Goal: Task Accomplishment & Management: Manage account settings

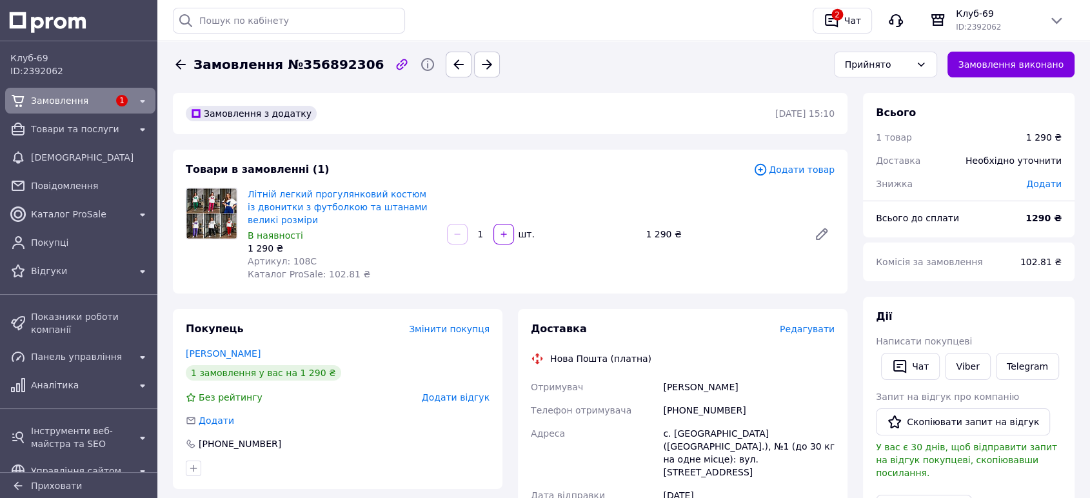
click at [59, 142] on div "Замовлення 1 Товари та послуги Сповіщення Повідомлення Каталог ProSale Покупці …" at bounding box center [80, 185] width 161 height 201
click at [58, 132] on span "Товари та послуги" at bounding box center [80, 129] width 99 height 13
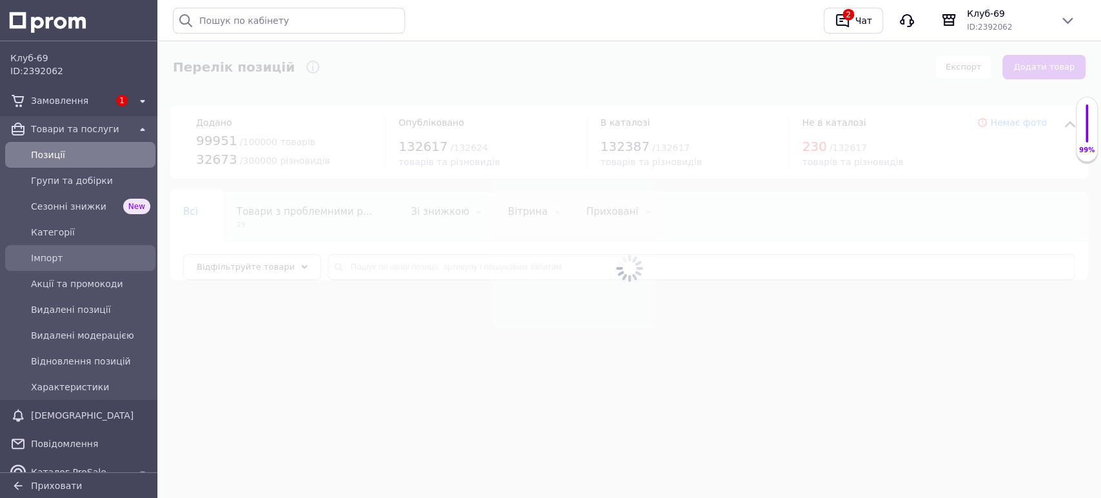
click at [66, 263] on span "Імпорт" at bounding box center [90, 258] width 119 height 13
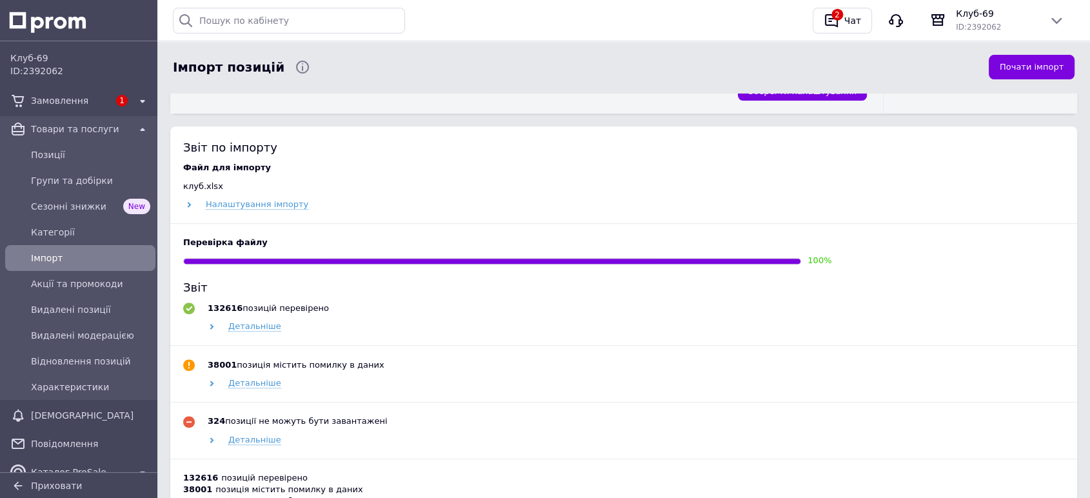
scroll to position [597, 0]
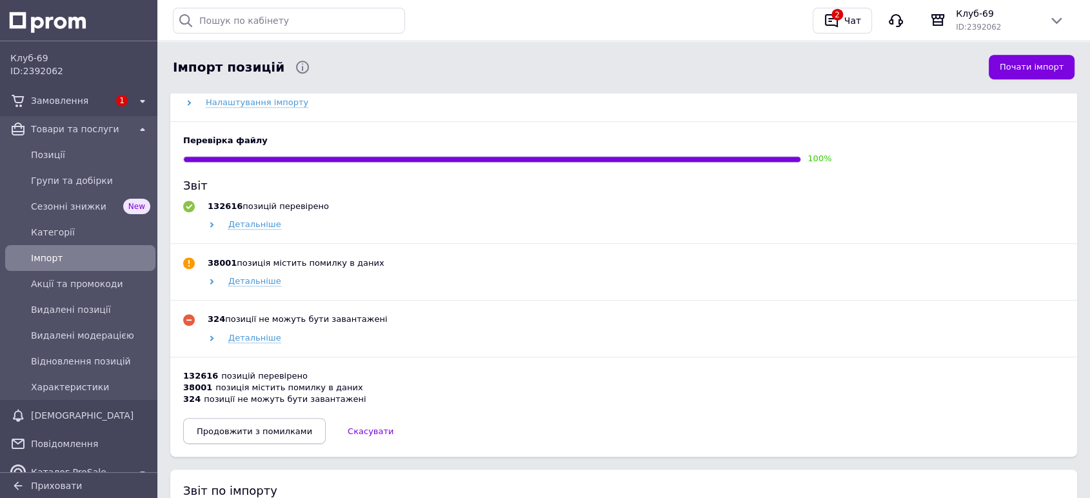
click at [268, 427] on button "Продовжити з помилками" at bounding box center [254, 431] width 143 height 26
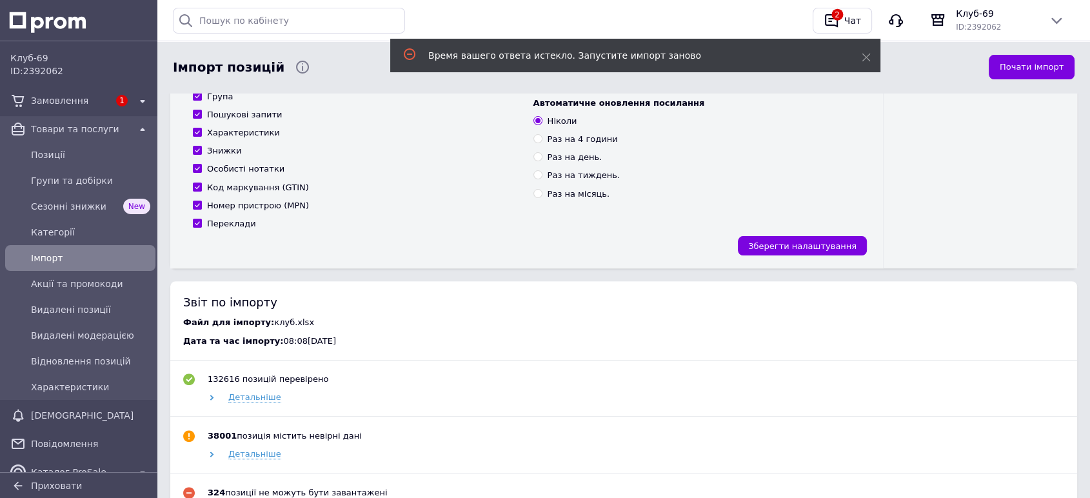
scroll to position [0, 0]
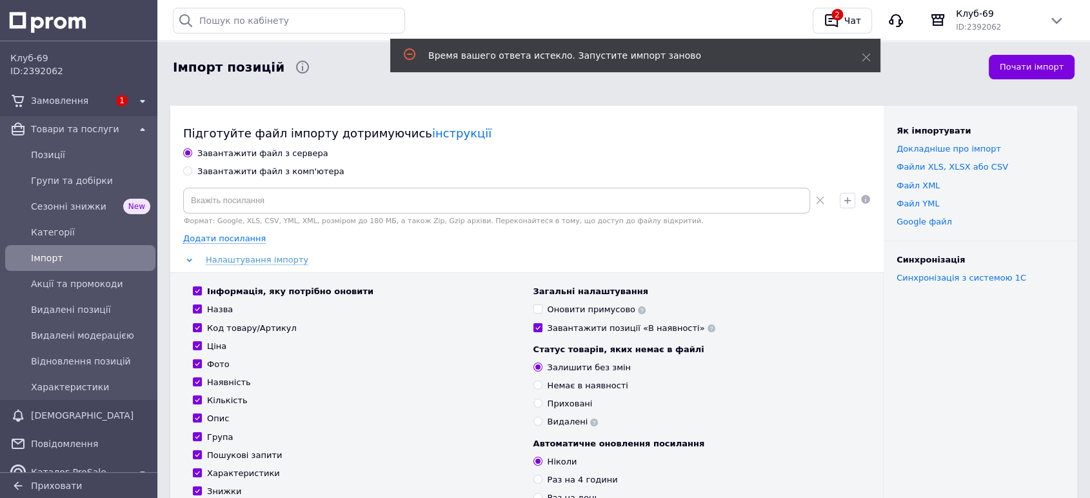
click at [206, 177] on div "Завантажити файл з комп'ютера" at bounding box center [270, 172] width 147 height 12
click at [192, 175] on input "Завантажити файл з комп'ютера" at bounding box center [187, 170] width 8 height 8
radio input "true"
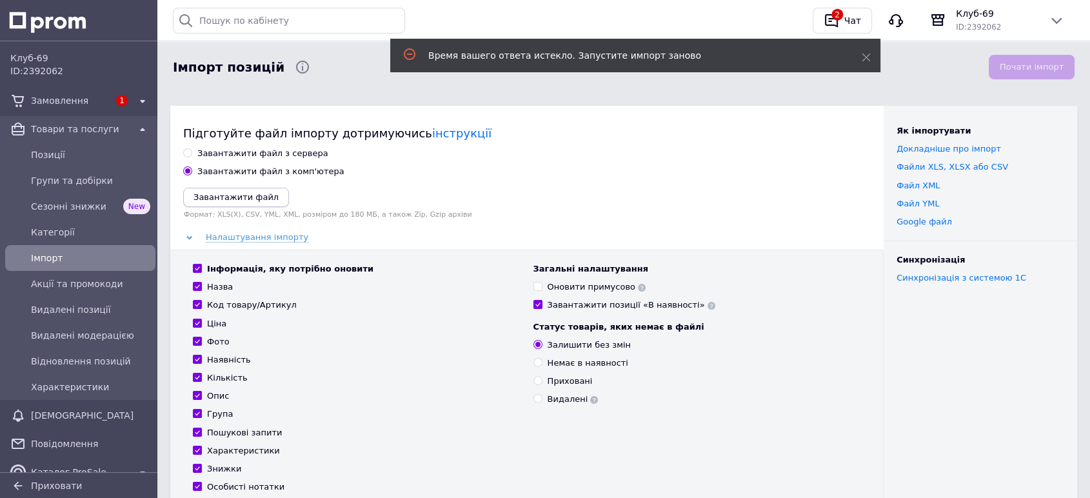
click at [214, 195] on icon "Завантажити файл" at bounding box center [236, 197] width 85 height 10
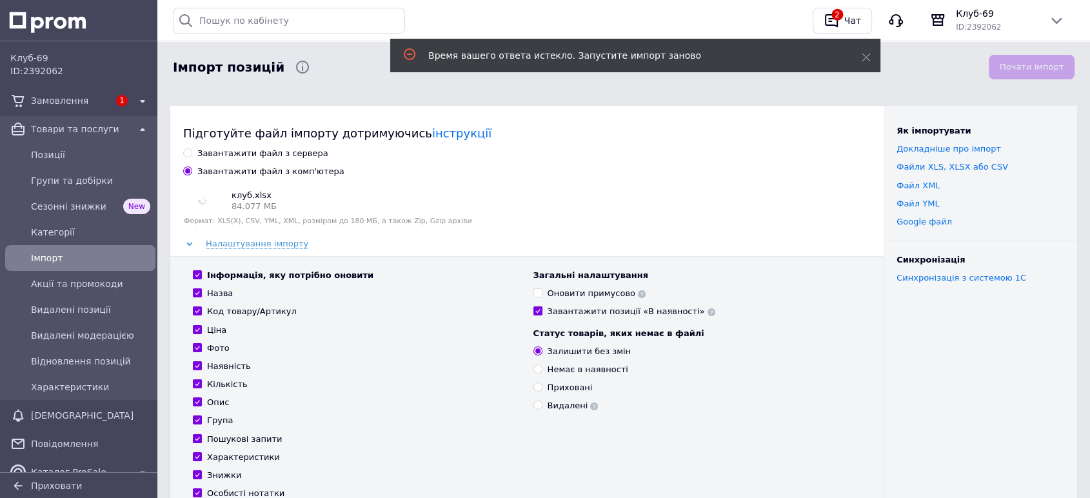
click at [570, 294] on div "Оновити примусово" at bounding box center [597, 294] width 99 height 12
click at [542, 294] on input "Оновити примусово" at bounding box center [538, 292] width 8 height 8
checkbox input "true"
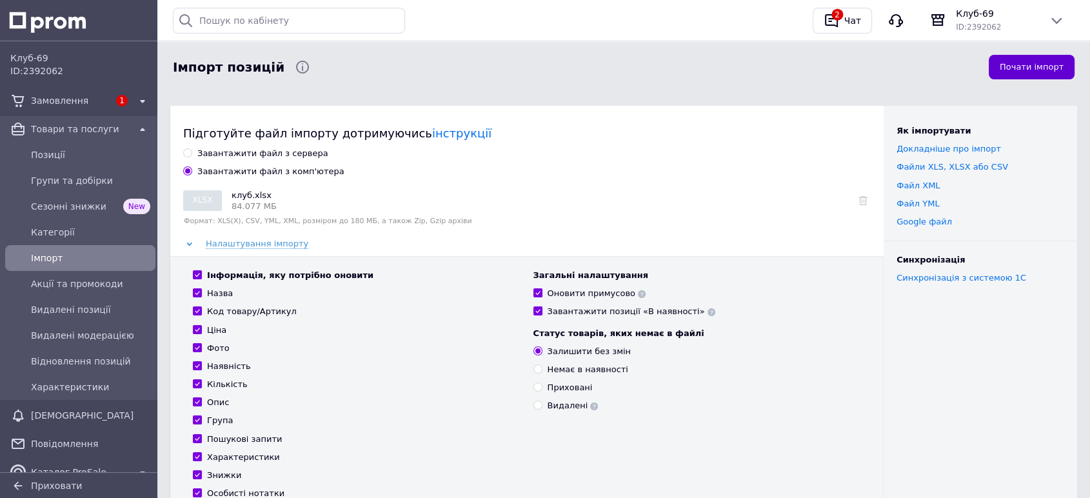
click at [1039, 66] on button "Почати імпорт" at bounding box center [1032, 67] width 86 height 25
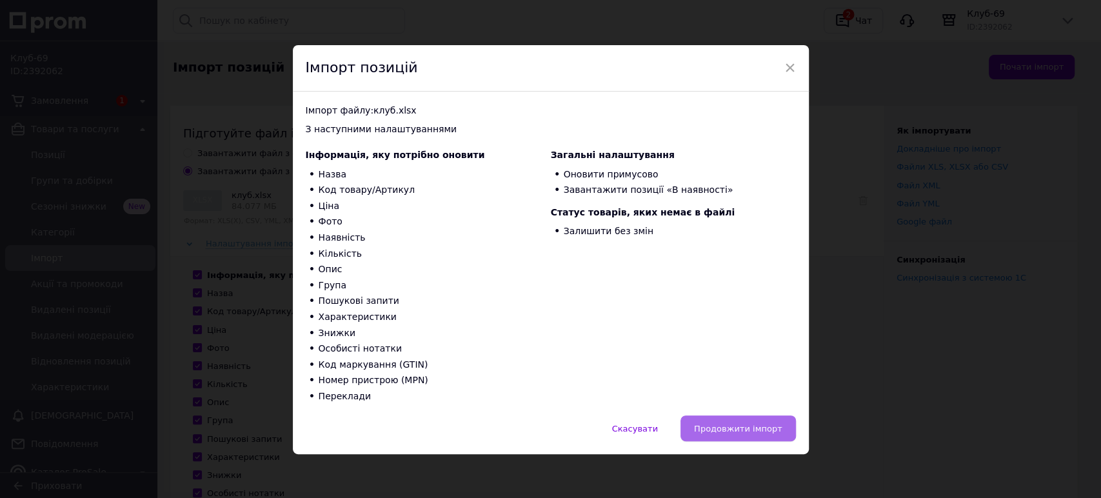
click at [748, 432] on span "Продовжити імпорт" at bounding box center [738, 429] width 88 height 10
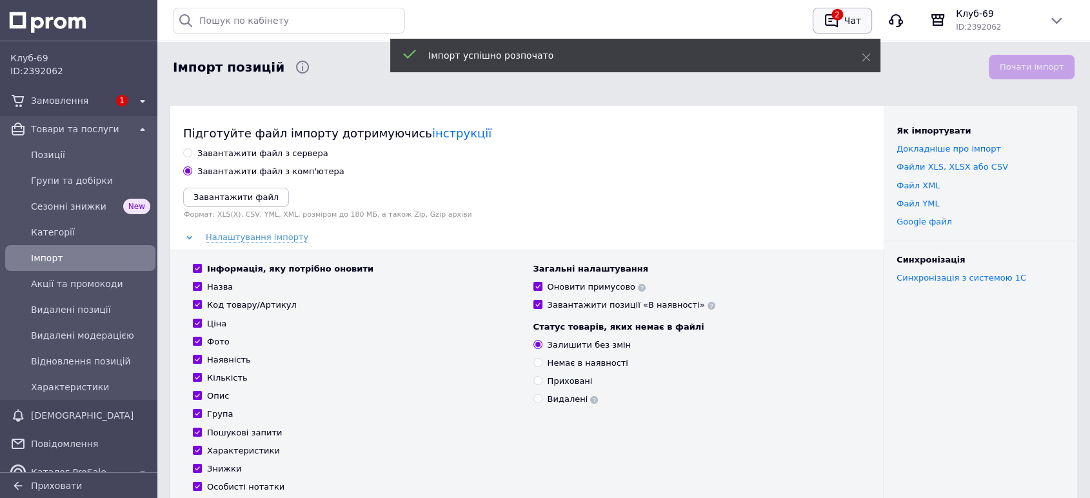
click at [845, 21] on div "Чат" at bounding box center [853, 20] width 22 height 19
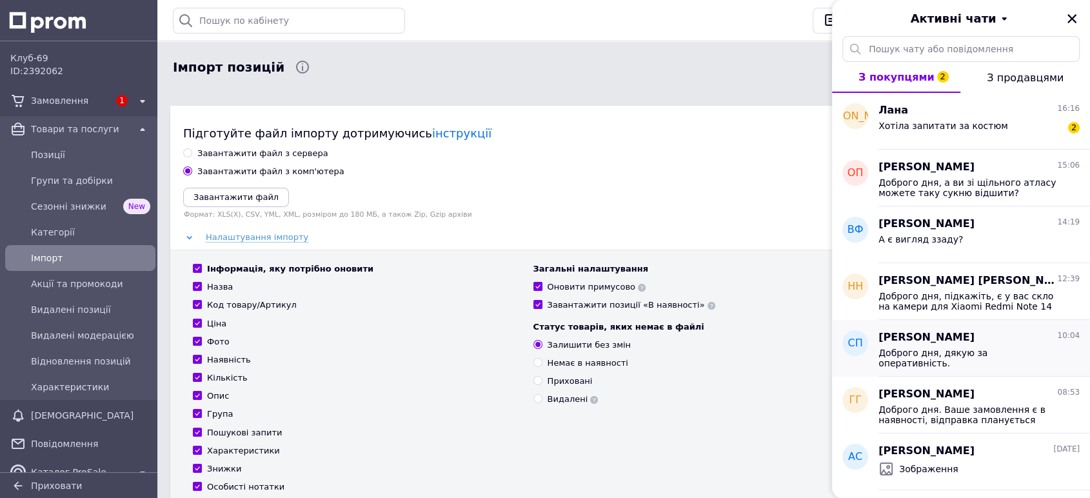
click at [935, 339] on span "[PERSON_NAME]" at bounding box center [927, 337] width 96 height 15
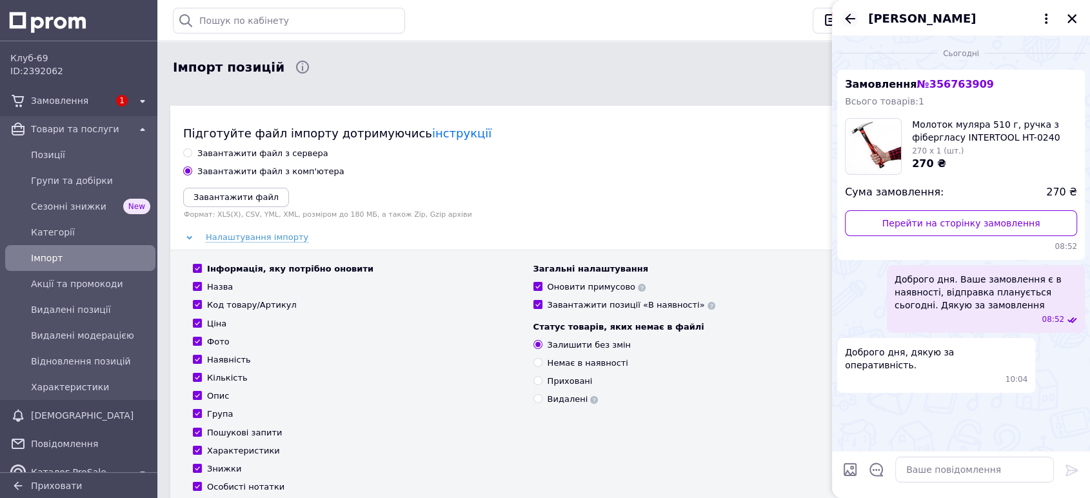
click at [848, 20] on icon "Назад" at bounding box center [850, 18] width 15 height 15
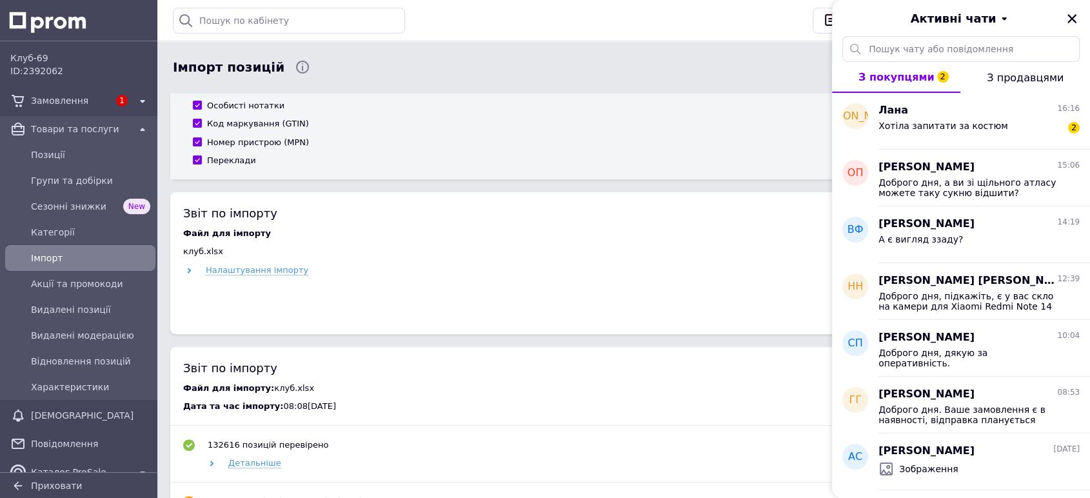
scroll to position [477, 0]
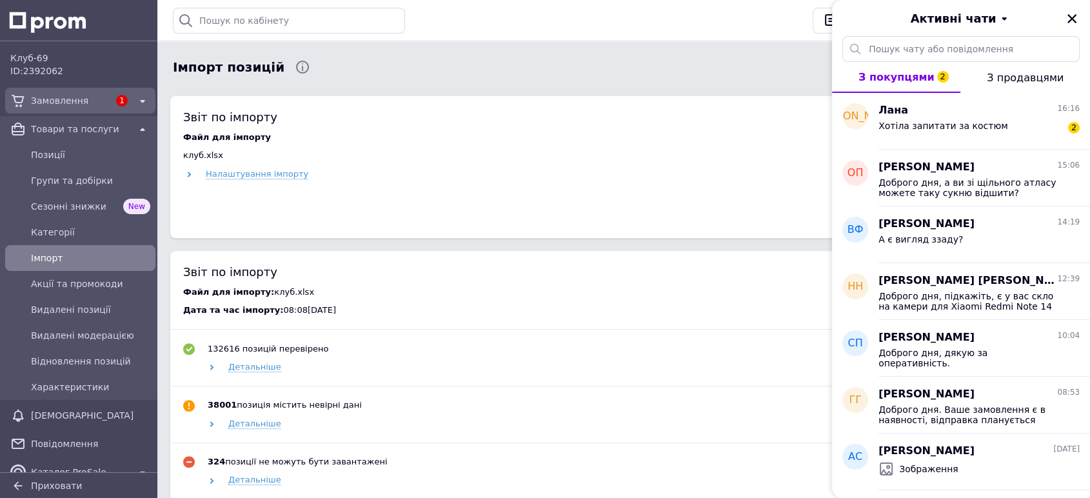
click at [65, 102] on span "Замовлення" at bounding box center [70, 100] width 78 height 13
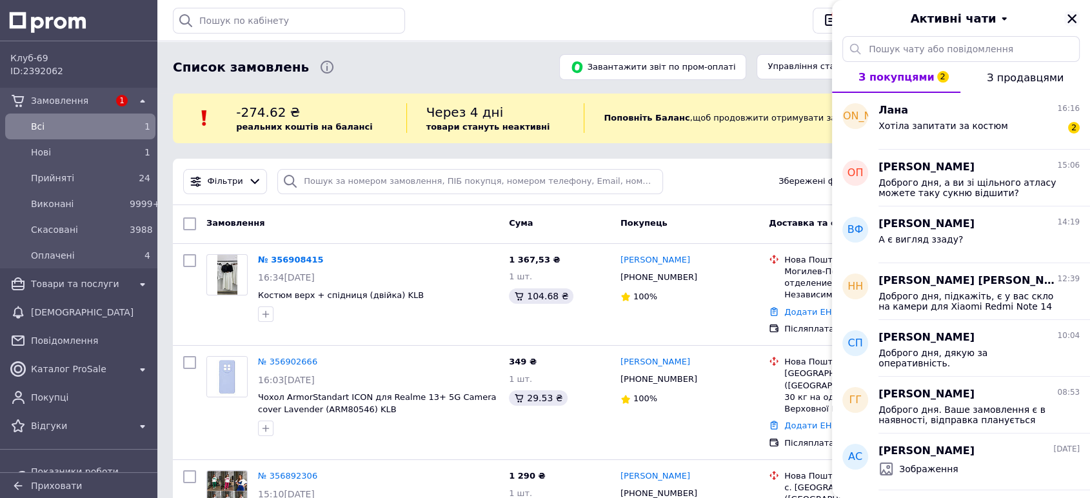
click at [1075, 23] on icon "Закрити" at bounding box center [1072, 18] width 9 height 9
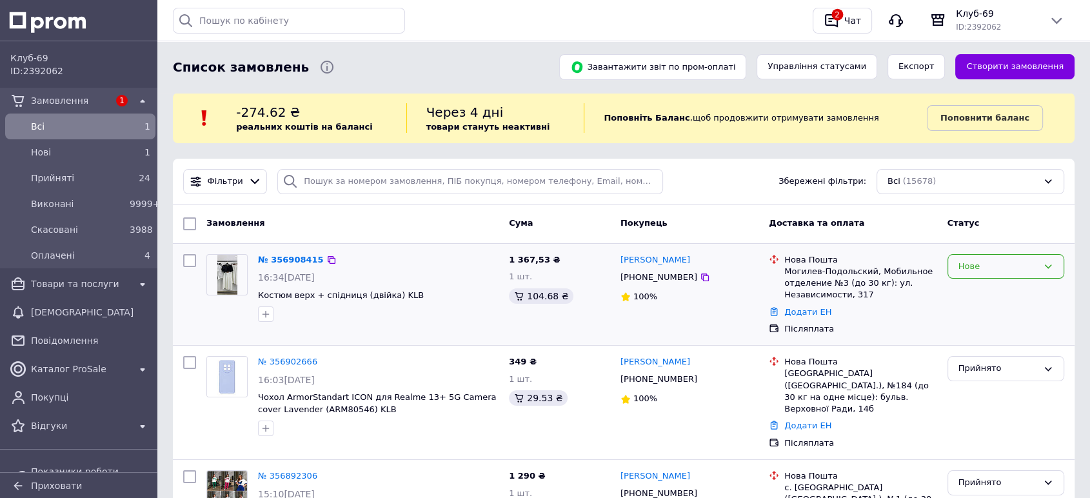
click at [950, 277] on div "Нове" at bounding box center [1006, 266] width 117 height 25
click at [963, 288] on li "Прийнято" at bounding box center [1006, 293] width 115 height 24
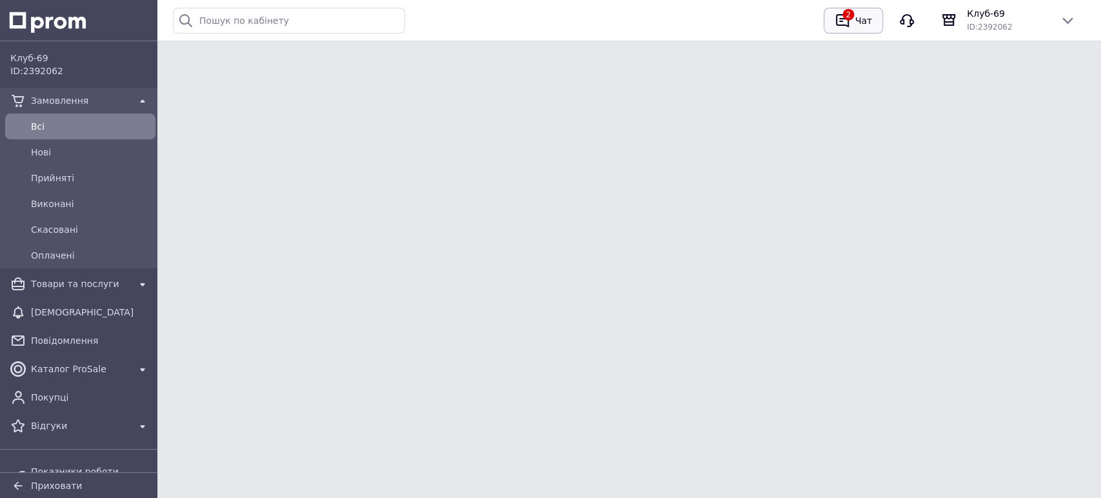
click at [853, 15] on div "2" at bounding box center [842, 20] width 21 height 21
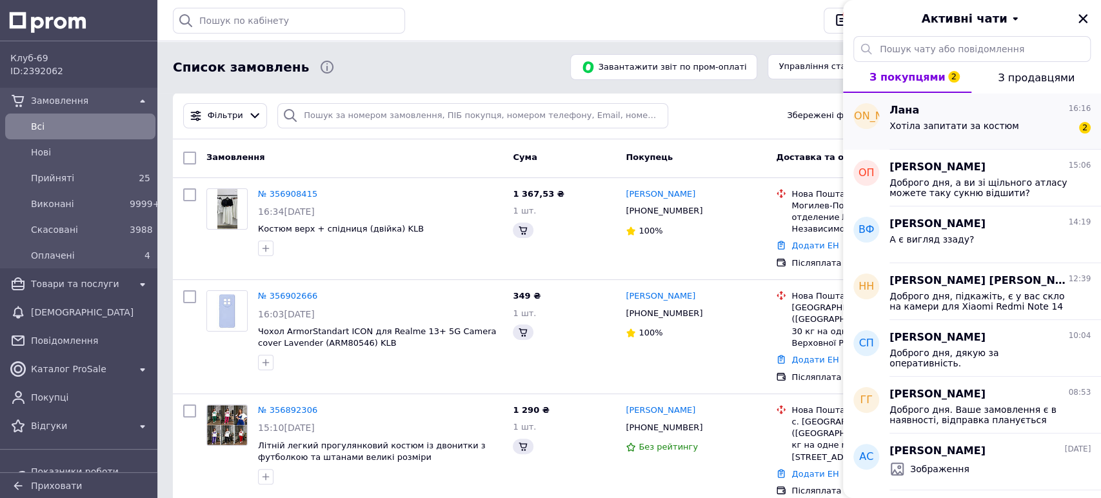
click at [943, 97] on div "[PERSON_NAME] 16:16 Хотіла запитати за костюм 2" at bounding box center [996, 121] width 212 height 57
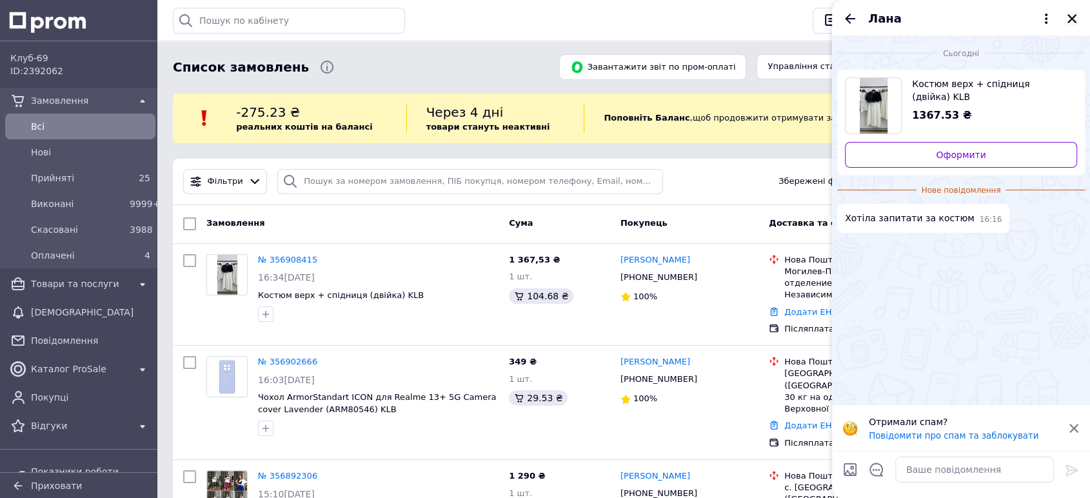
click at [1068, 19] on icon "Закрити" at bounding box center [1073, 19] width 12 height 12
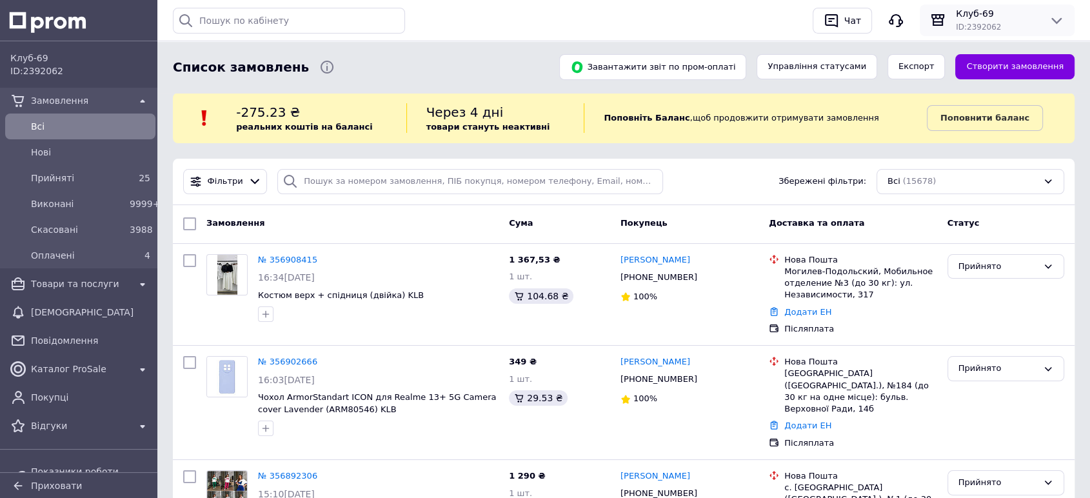
click at [974, 19] on span "Клуб-69" at bounding box center [997, 13] width 83 height 13
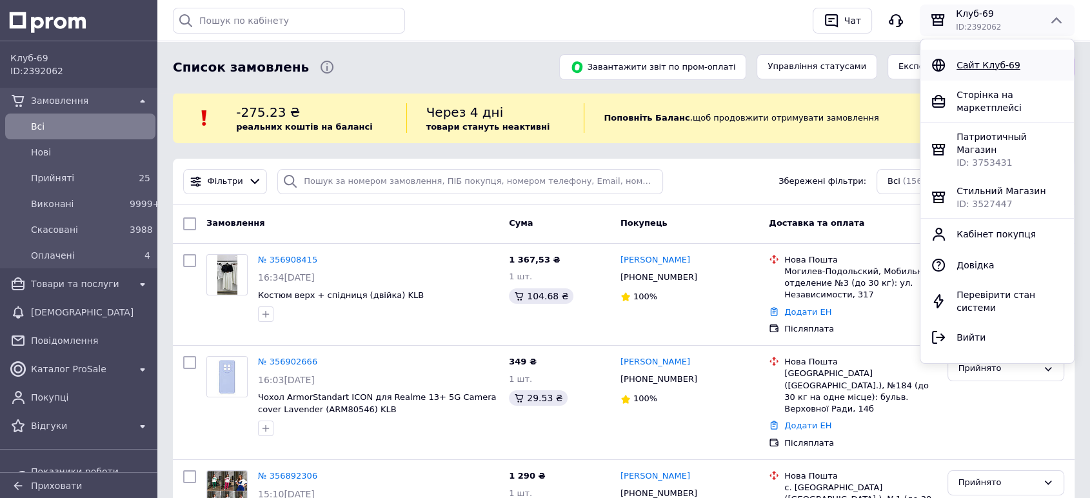
click at [981, 55] on div "Сайт Клуб-69" at bounding box center [998, 65] width 154 height 31
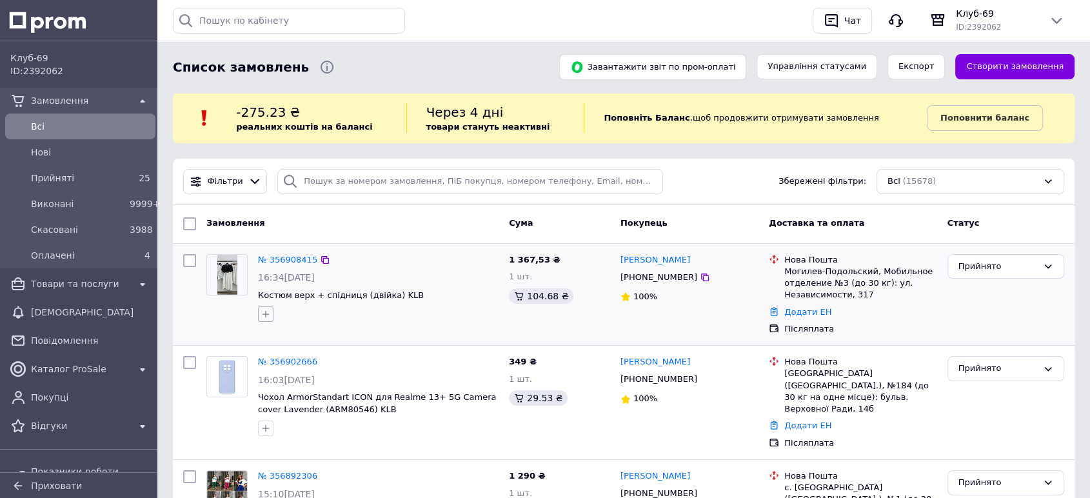
click at [268, 315] on icon "button" at bounding box center [266, 314] width 10 height 10
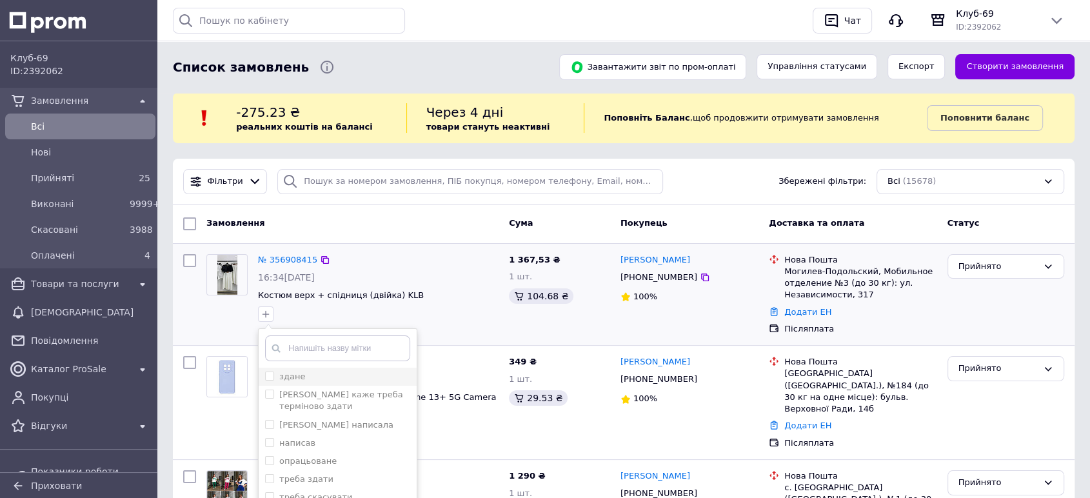
scroll to position [119, 0]
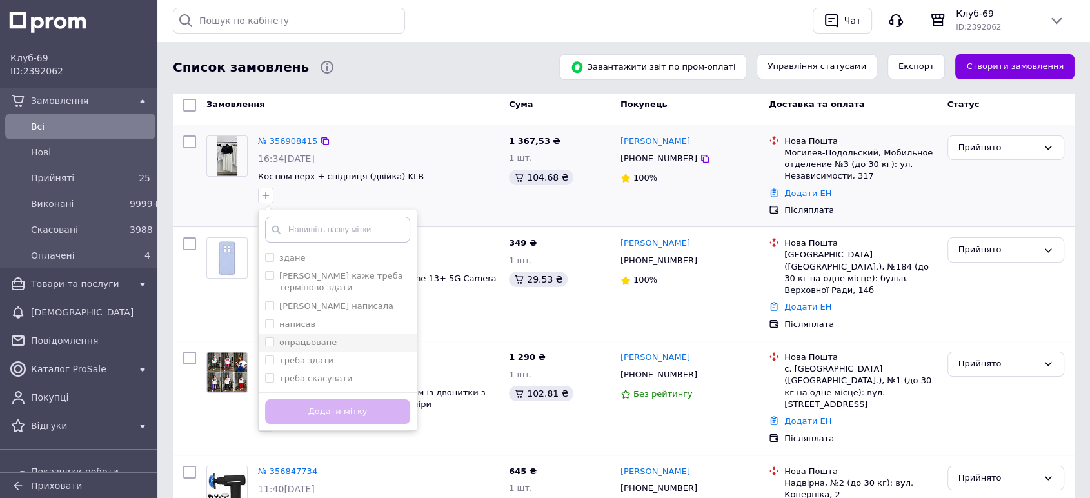
click at [266, 339] on input "опрацьоване" at bounding box center [269, 341] width 8 height 8
checkbox input "true"
click at [318, 404] on button "Додати мітку" at bounding box center [337, 411] width 145 height 25
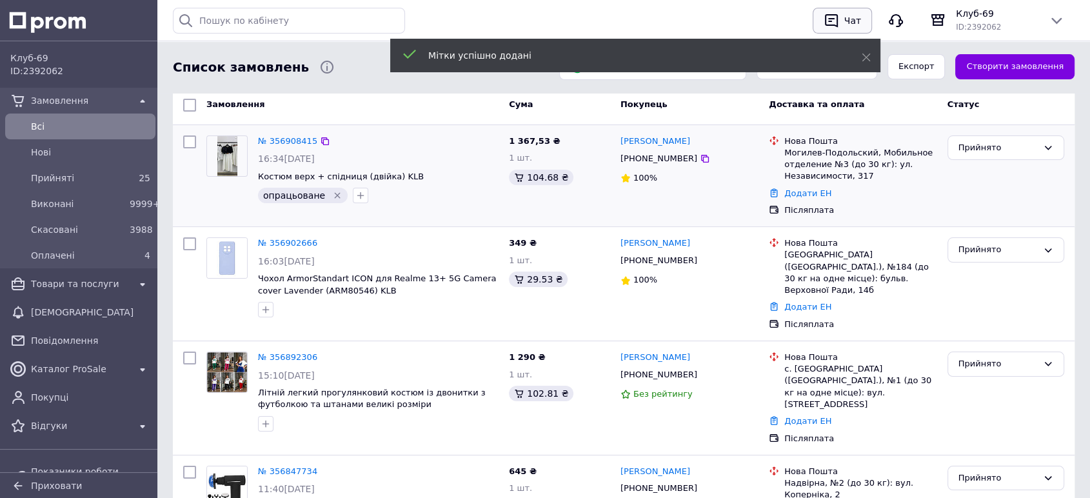
click at [852, 39] on div "Мітки успішно додані" at bounding box center [635, 56] width 490 height 34
click at [866, 13] on button "Чат" at bounding box center [842, 21] width 59 height 26
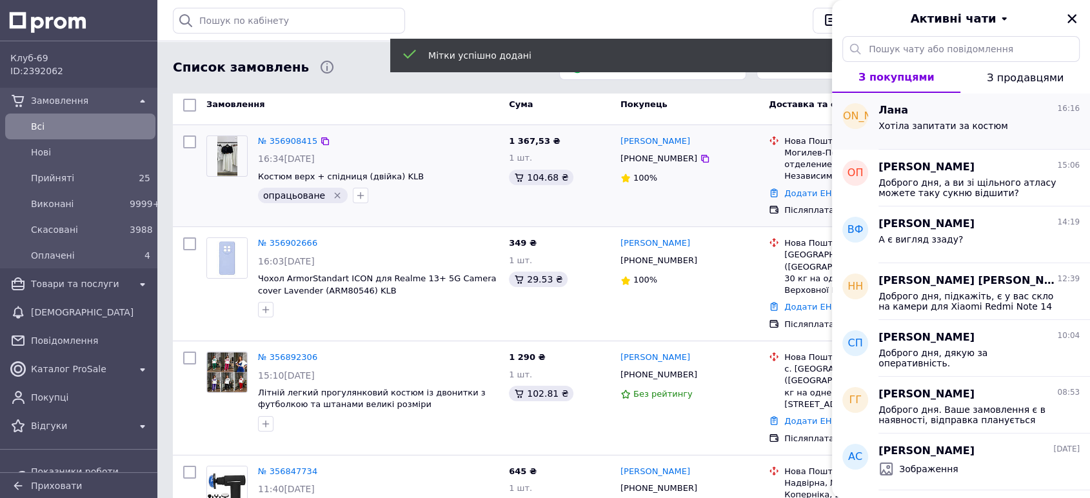
click at [961, 107] on div "Лана 16:16" at bounding box center [979, 110] width 201 height 15
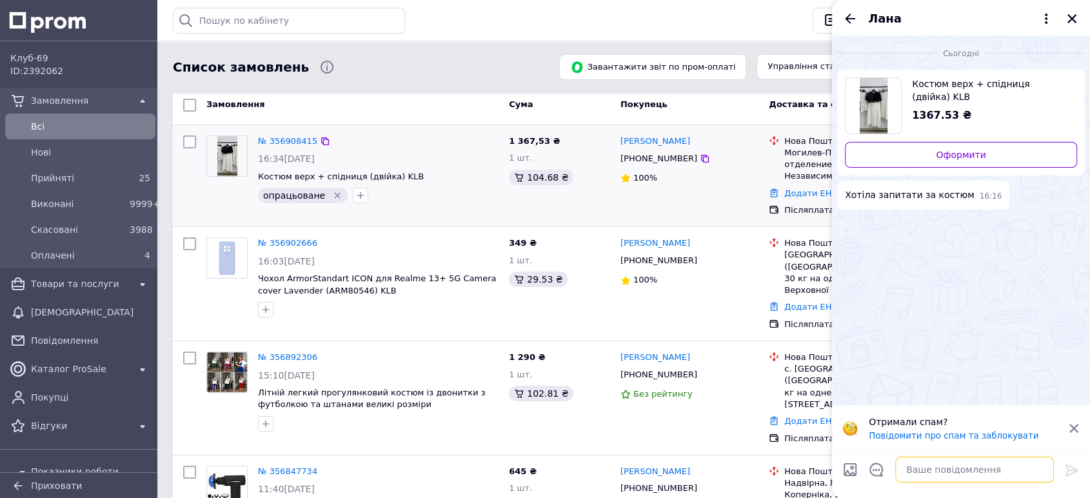
click at [945, 463] on textarea at bounding box center [975, 470] width 159 height 26
paste textarea "Доброго дня. Сукня під пошиття 4-6 робочих днів по повній або частковій (50%) п…"
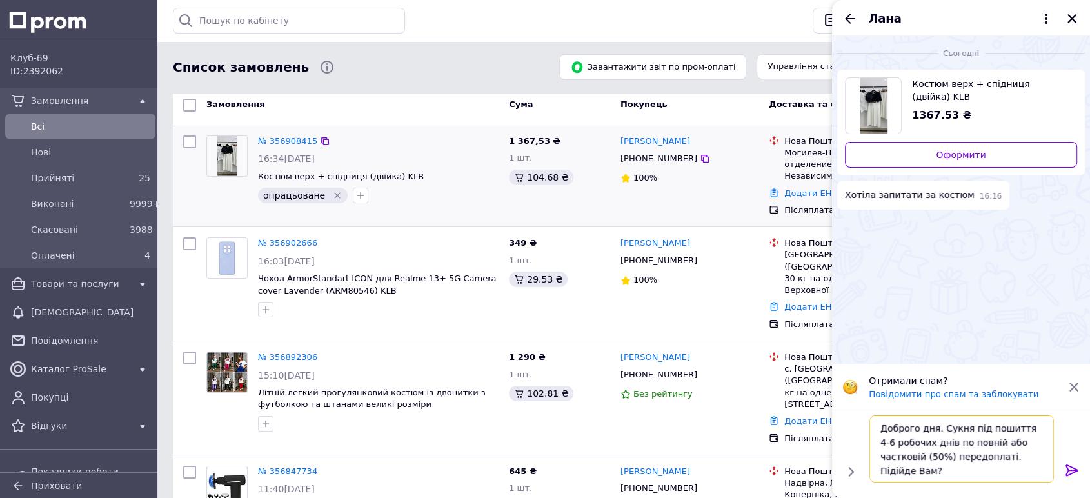
click at [952, 429] on textarea "Доброго дня. Сукня під пошиття 4-6 робочих днів по повній або частковій (50%) п…" at bounding box center [962, 449] width 185 height 67
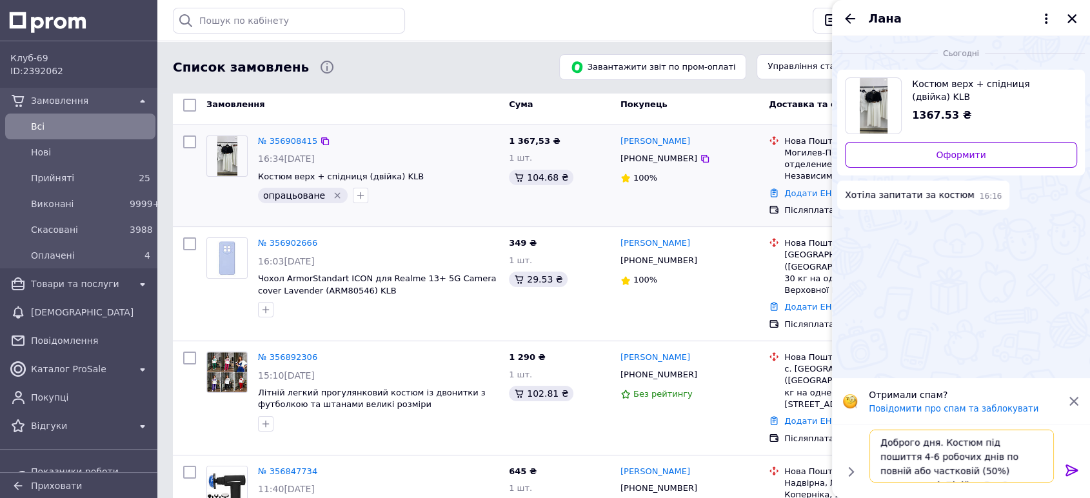
type textarea "Доброго дня. Костюм під пошиття 4-6 робочих днів по повній або частковій (50%) …"
click at [1069, 469] on icon at bounding box center [1072, 470] width 15 height 15
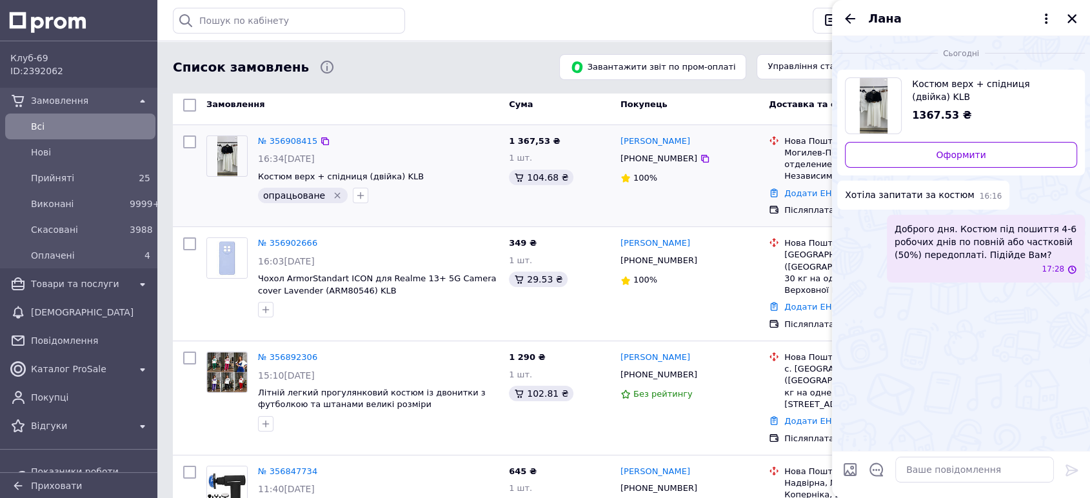
click at [848, 470] on input "Завантажити файли" at bounding box center [850, 469] width 15 height 15
type input "C:\fakepath\зображення_viber_2024-03-24_09-11-15-040.png"
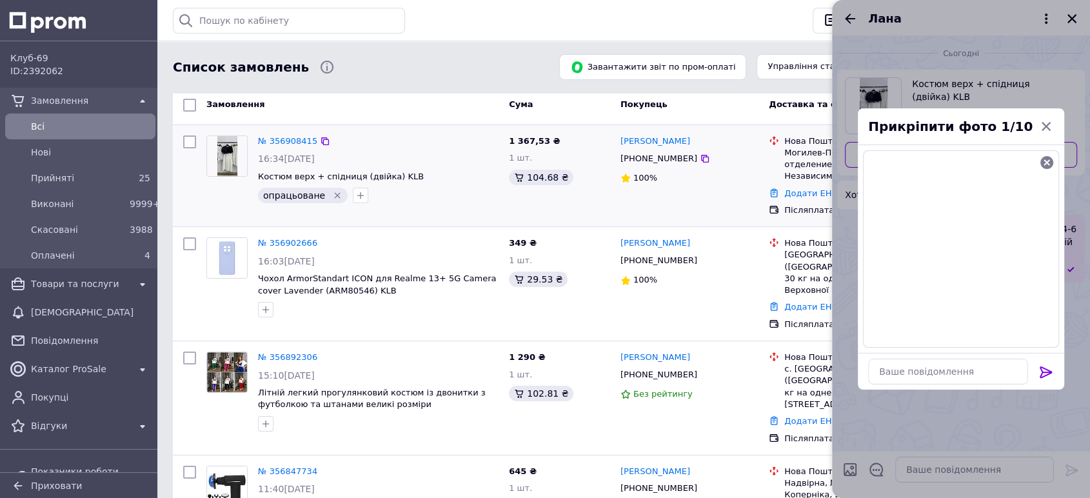
drag, startPoint x: 1043, startPoint y: 372, endPoint x: 596, endPoint y: 494, distance: 463.5
click at [1042, 371] on icon at bounding box center [1046, 372] width 12 height 12
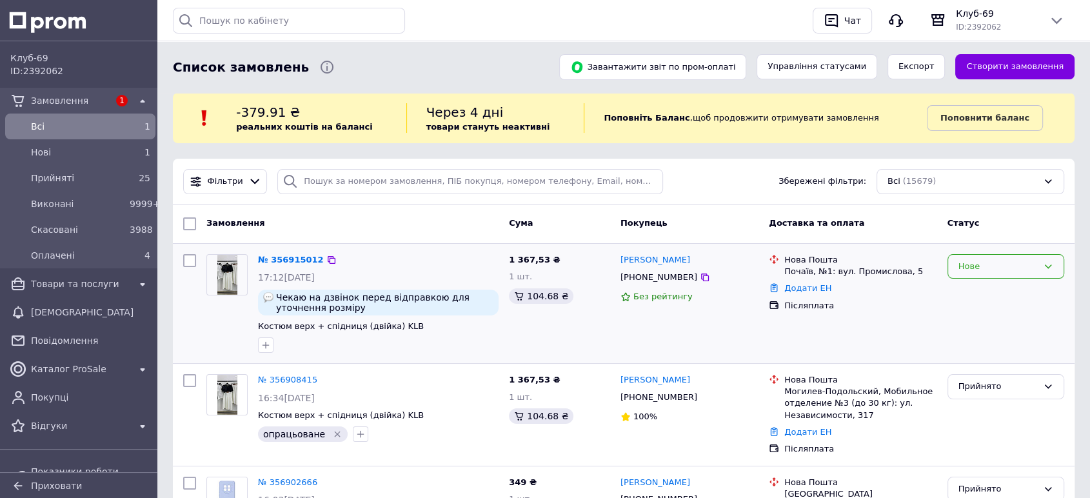
click at [965, 270] on div "Нове" at bounding box center [998, 267] width 79 height 14
click at [969, 288] on li "Прийнято" at bounding box center [1006, 293] width 115 height 24
click at [701, 281] on icon at bounding box center [705, 278] width 8 height 8
click at [841, 26] on div "button" at bounding box center [831, 20] width 21 height 21
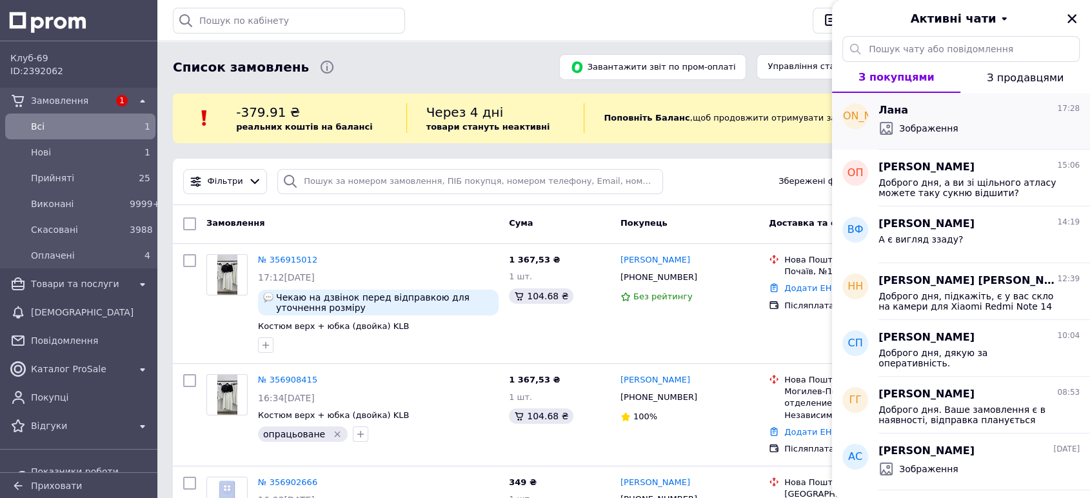
click at [950, 128] on span "Зображення" at bounding box center [928, 128] width 59 height 13
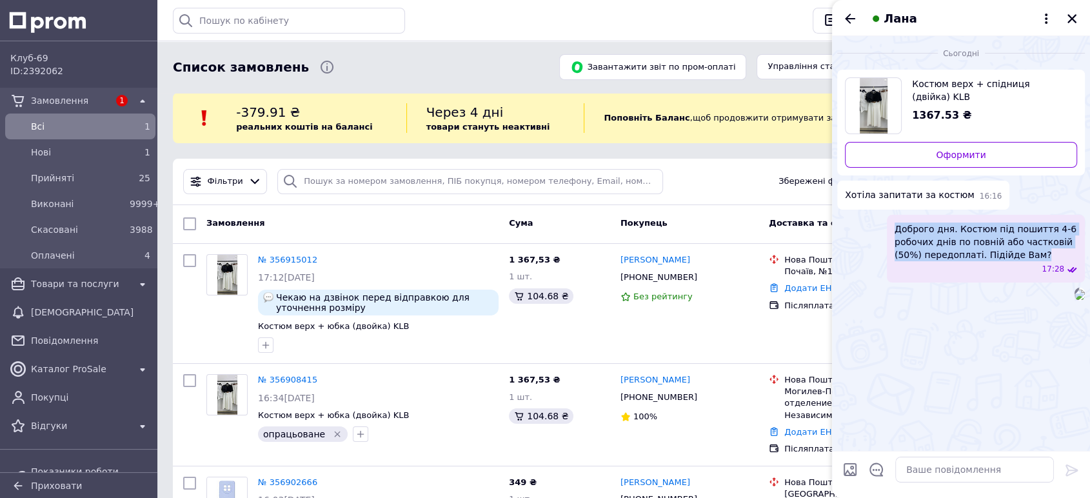
drag, startPoint x: 1029, startPoint y: 252, endPoint x: 894, endPoint y: 224, distance: 138.3
click at [895, 224] on span "Доброго дня. Костюм під пошиття 4-6 робочих днів по повній або частковій (50%) …" at bounding box center [986, 242] width 183 height 39
copy span "Доброго дня. Костюм під пошиття 4-6 робочих днів по повній або частковій (50%) …"
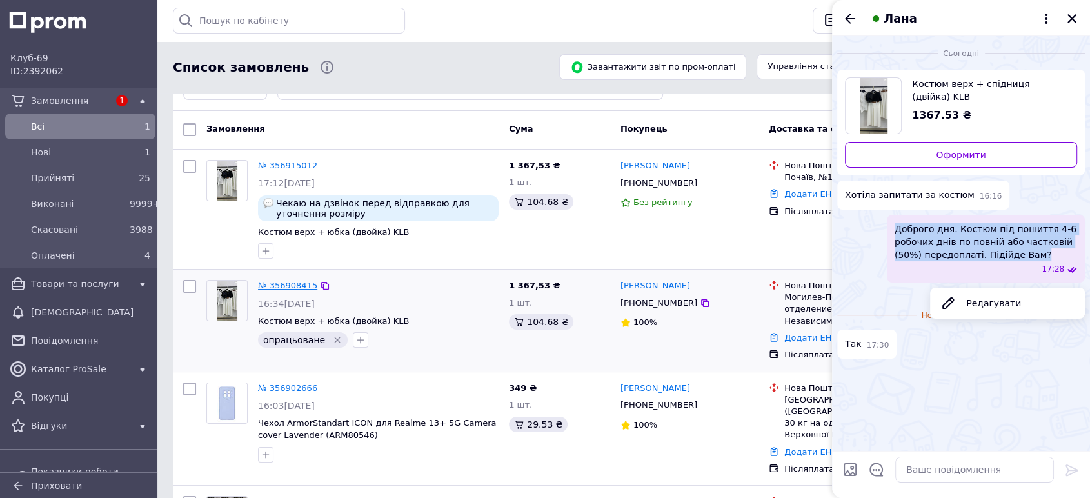
scroll to position [119, 0]
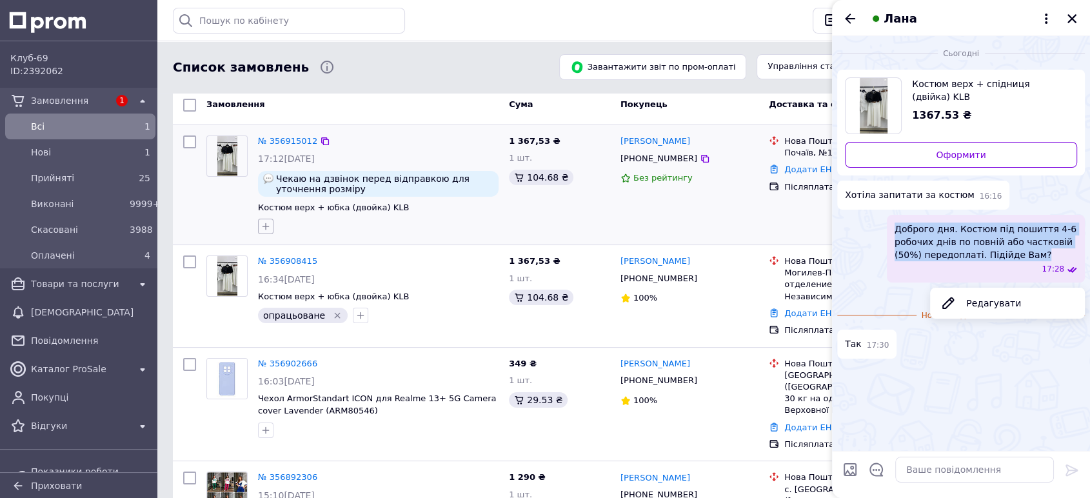
click at [263, 225] on icon "button" at bounding box center [266, 226] width 7 height 7
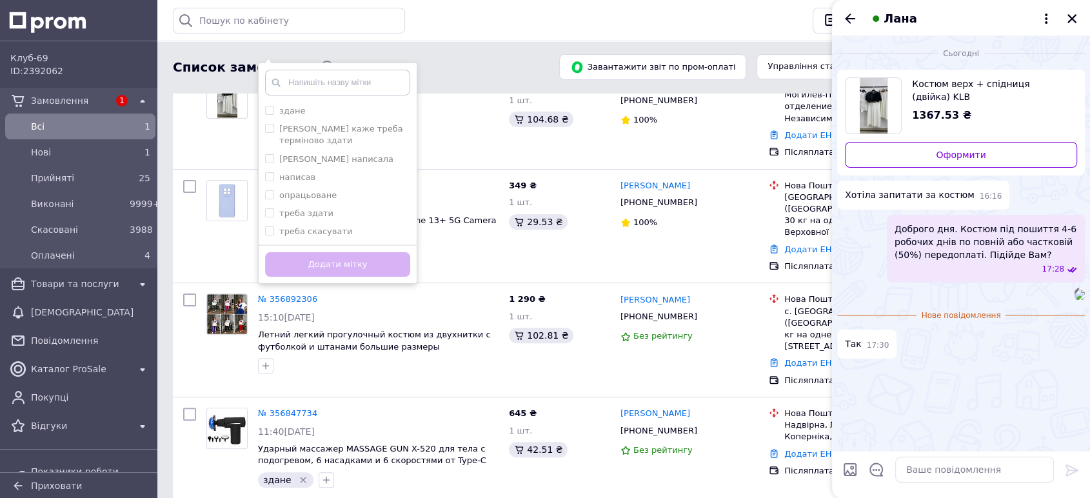
scroll to position [358, 0]
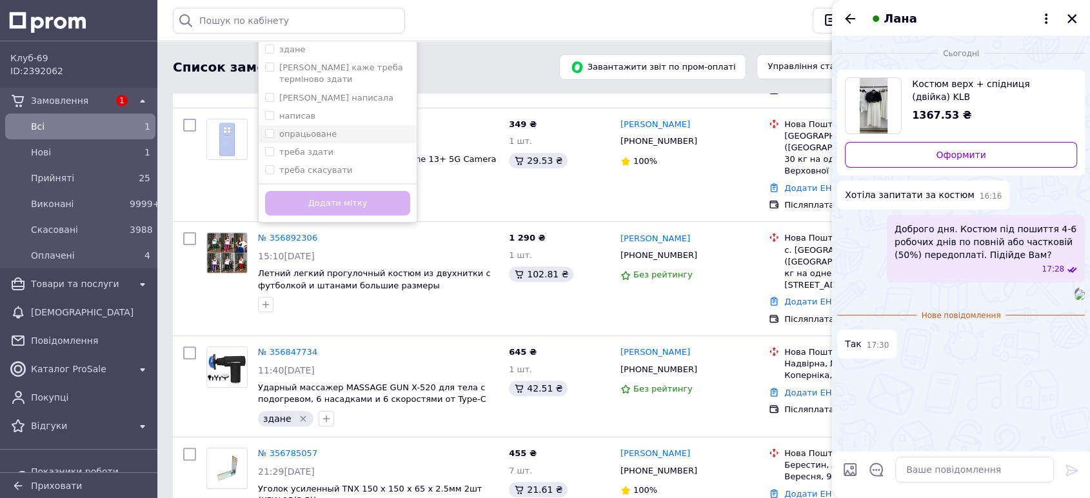
click at [263, 132] on li "опрацьоване" at bounding box center [338, 134] width 158 height 18
checkbox input "true"
click at [336, 196] on button "Додати мітку" at bounding box center [337, 203] width 145 height 25
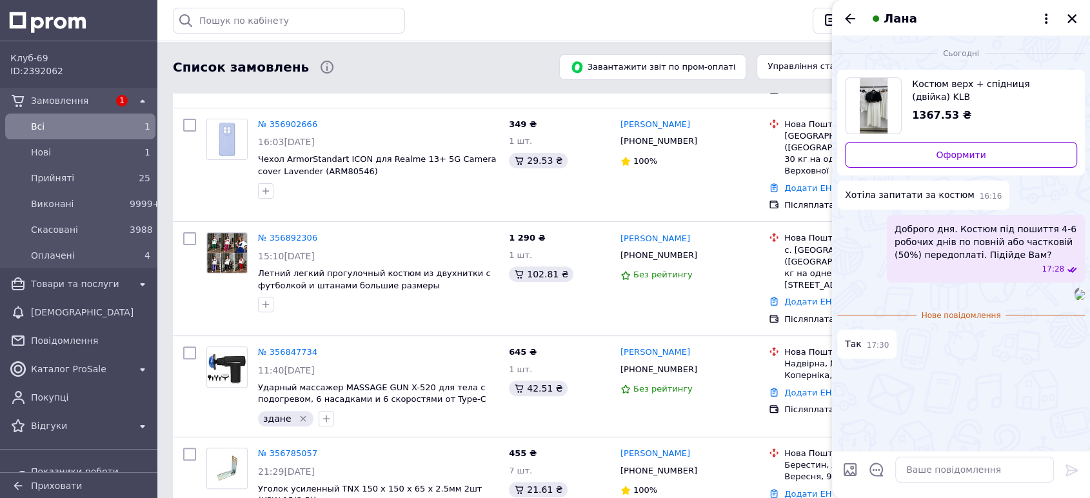
scroll to position [10, 0]
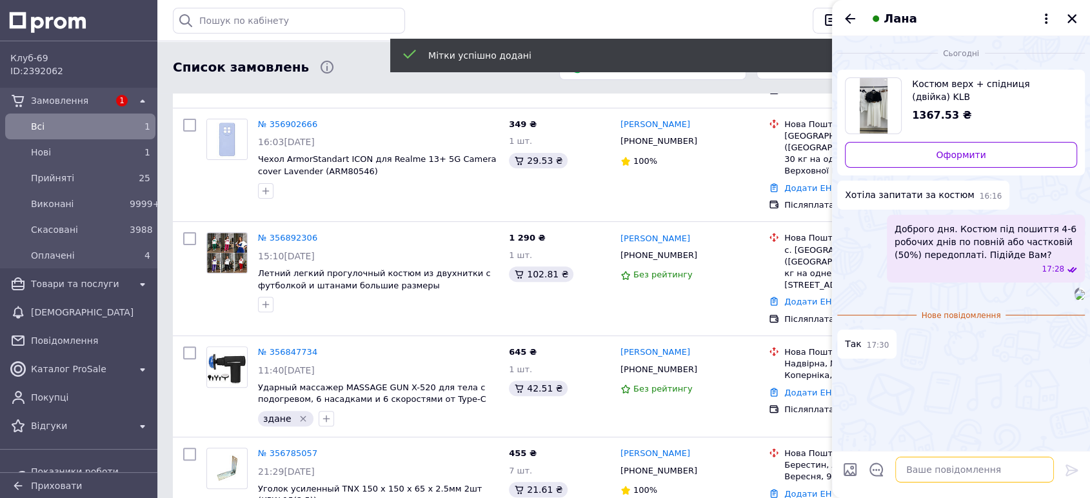
click at [922, 463] on textarea at bounding box center [975, 470] width 159 height 26
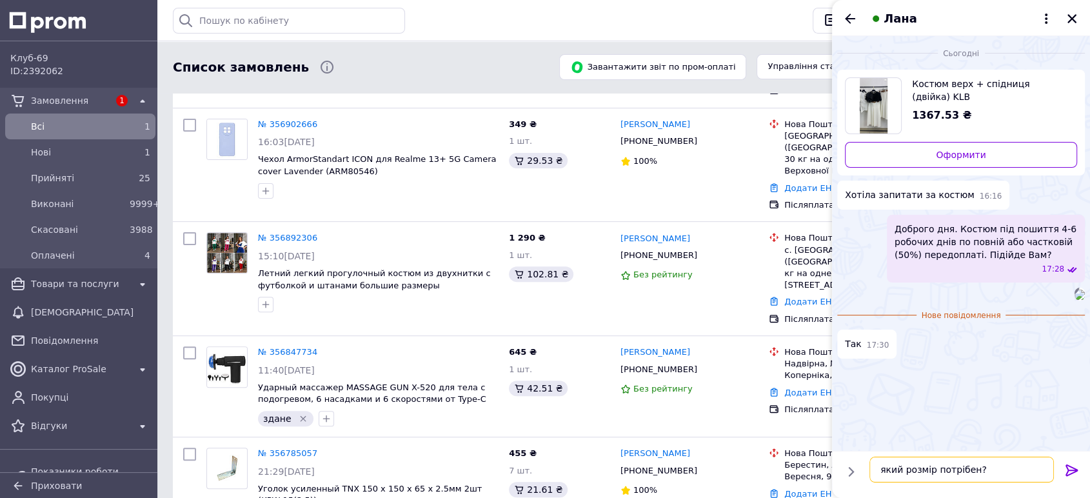
type textarea "який розмір потрібен?"
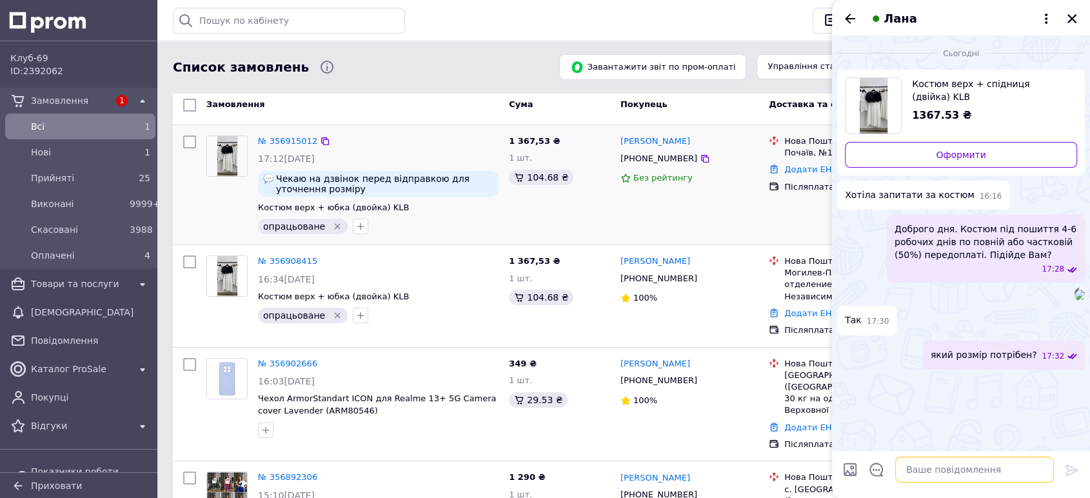
scroll to position [0, 0]
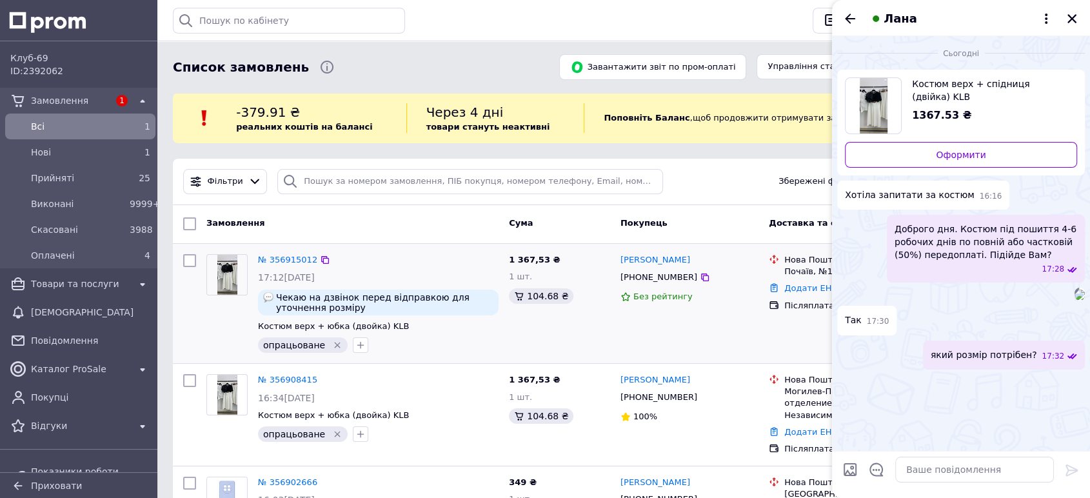
click at [874, 78] on img "Переглянути товар" at bounding box center [874, 105] width 28 height 55
click at [290, 257] on link "№ 356915012" at bounding box center [287, 260] width 59 height 10
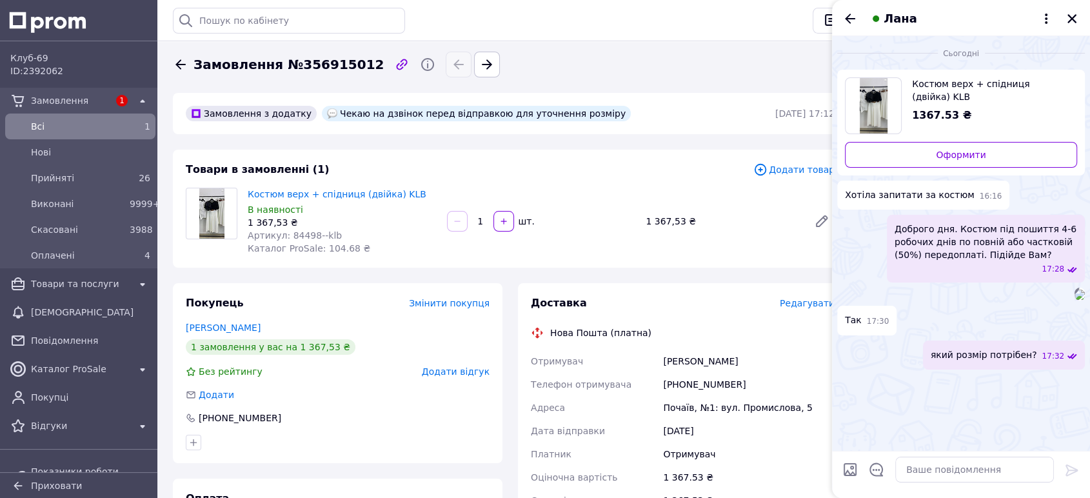
click at [290, 232] on span "Артикул: 84498--klb" at bounding box center [295, 235] width 94 height 10
copy span "84498"
click at [1067, 15] on icon "Закрити" at bounding box center [1073, 19] width 12 height 12
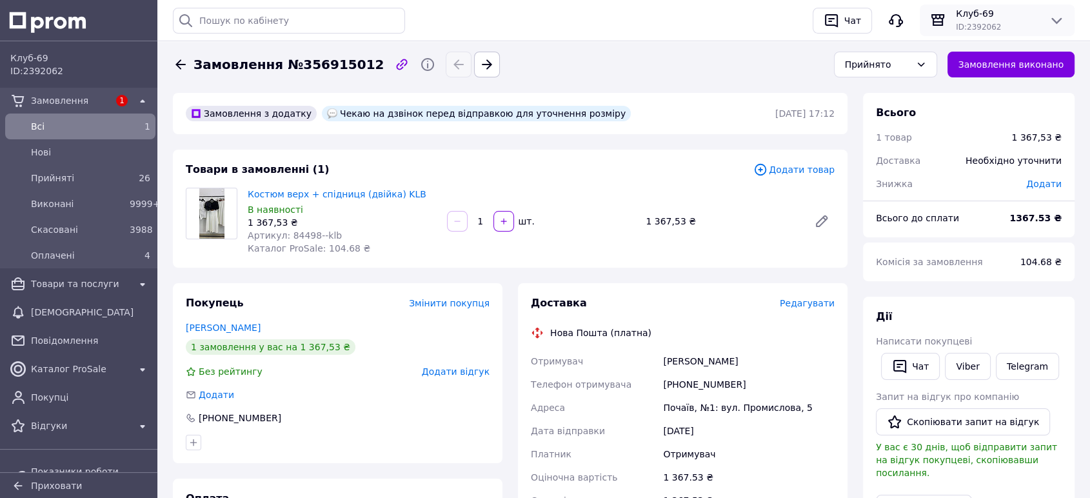
click at [1014, 27] on div "ID: 2392062" at bounding box center [997, 26] width 83 height 13
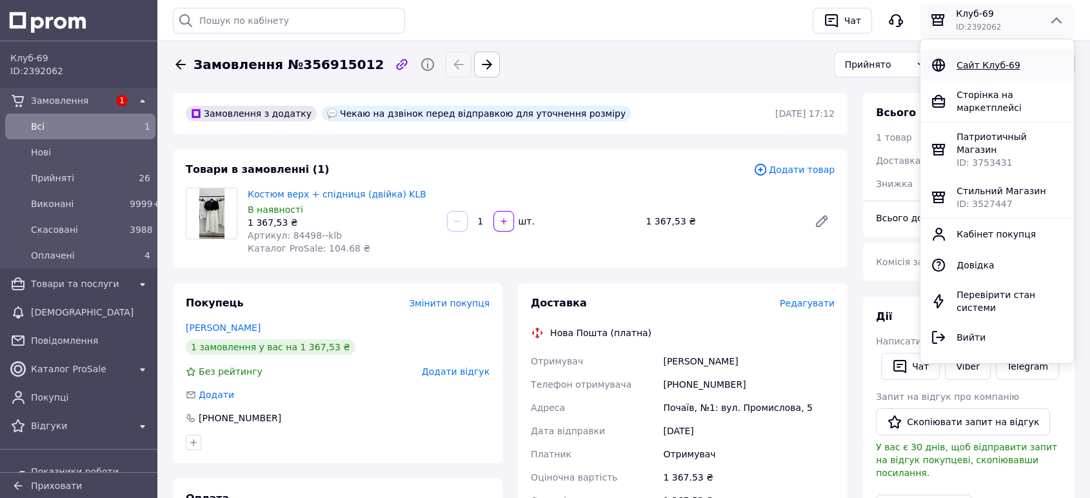
click at [989, 60] on span "Сайт Клуб-69" at bounding box center [989, 65] width 64 height 10
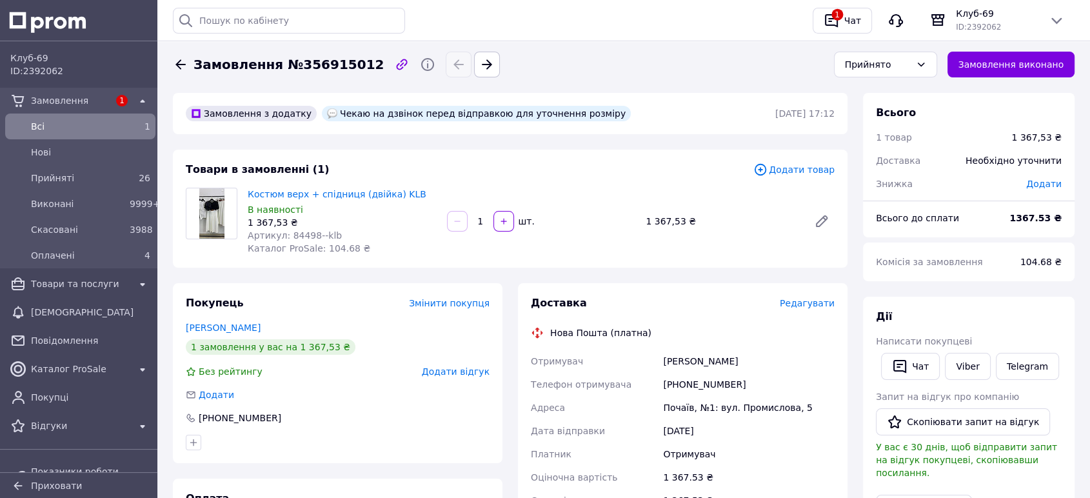
click at [810, 17] on div "1 Чат" at bounding box center [843, 21] width 70 height 26
click at [829, 13] on icon "button" at bounding box center [831, 20] width 15 height 15
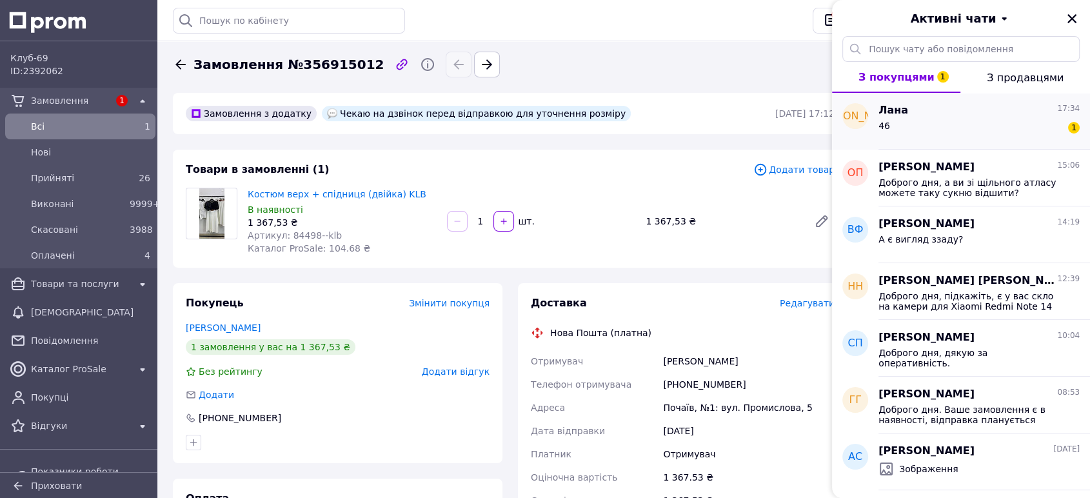
click at [967, 106] on div "Лана 17:34" at bounding box center [979, 110] width 201 height 15
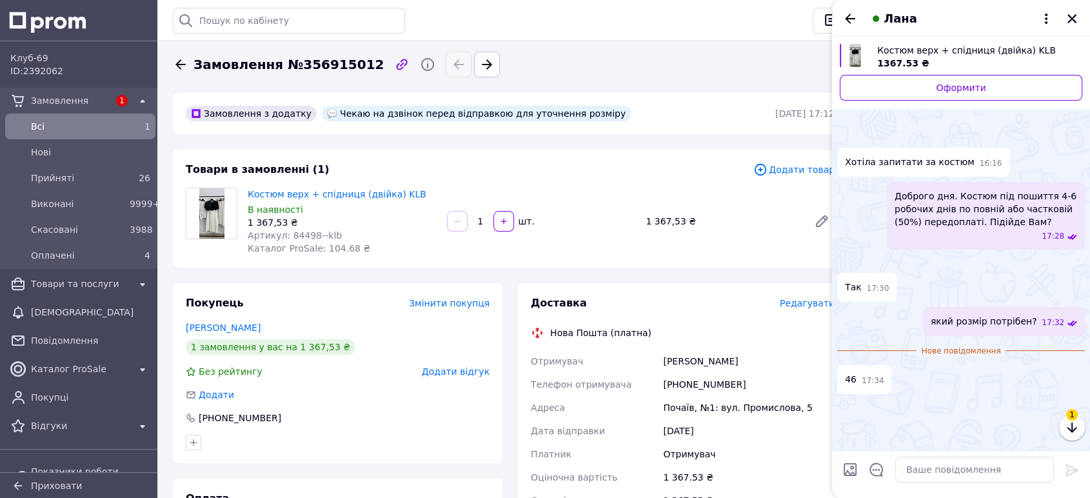
scroll to position [46, 0]
click at [927, 474] on textarea at bounding box center [975, 470] width 159 height 26
paste textarea "Приват 5168745178292386 Новосад Юрій"
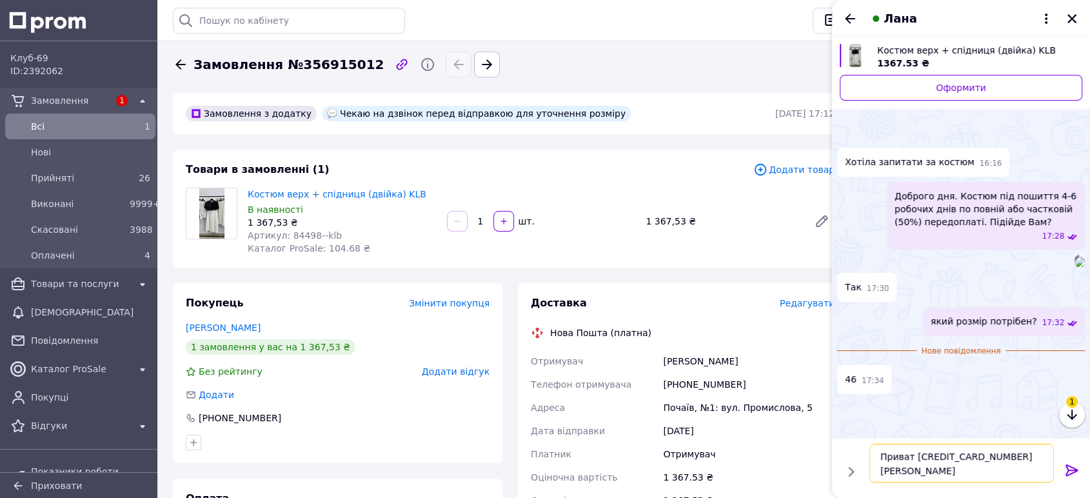
scroll to position [59, 0]
click at [1073, 419] on icon "button" at bounding box center [1072, 414] width 15 height 15
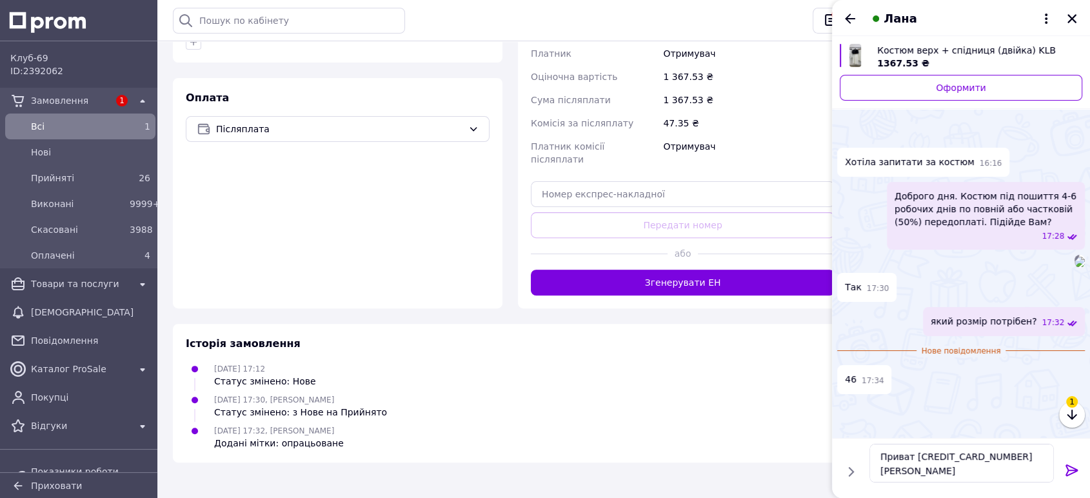
click at [1059, 402] on button "button" at bounding box center [1072, 415] width 26 height 26
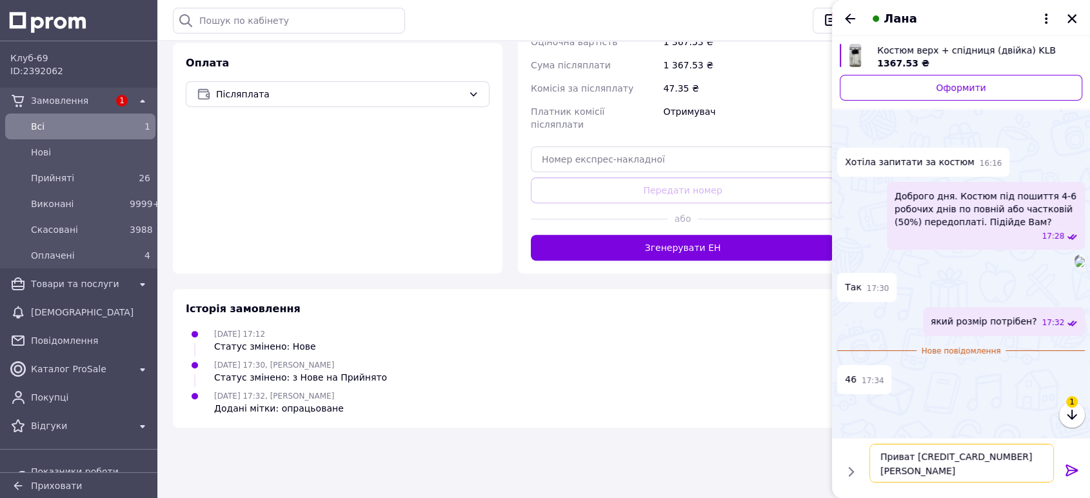
click at [928, 468] on textarea "Приват 5168745178292386 Новосад Юрій" at bounding box center [962, 463] width 185 height 39
click at [916, 477] on textarea "Приват 5168745178292386 Новосад Юрій 1367грн або" at bounding box center [962, 463] width 185 height 39
type textarea "Приват 5168745178292386 Новосад Юрій 1367грн або 684грн частково"
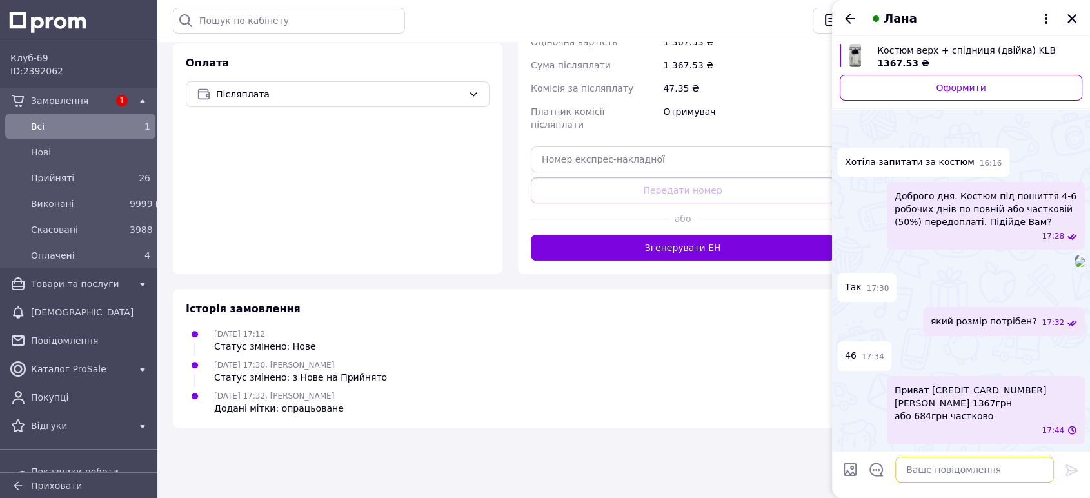
scroll to position [95, 0]
click at [88, 122] on span "Всi" at bounding box center [78, 126] width 94 height 13
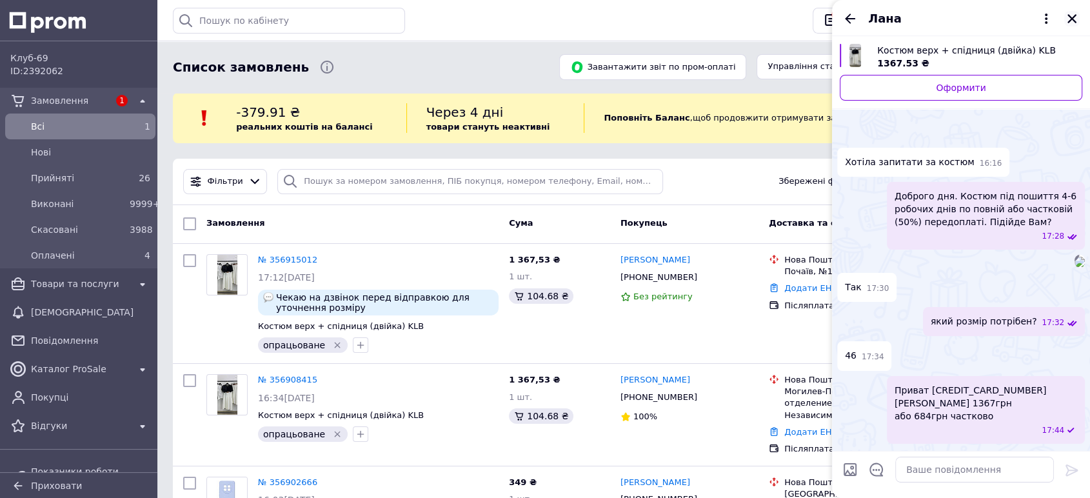
click at [1071, 20] on icon "Закрити" at bounding box center [1072, 18] width 9 height 9
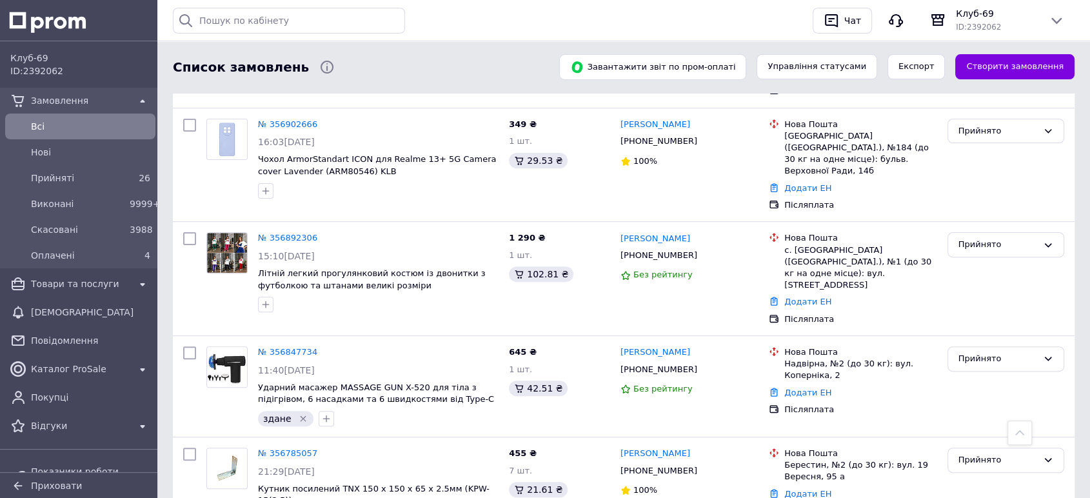
scroll to position [836, 0]
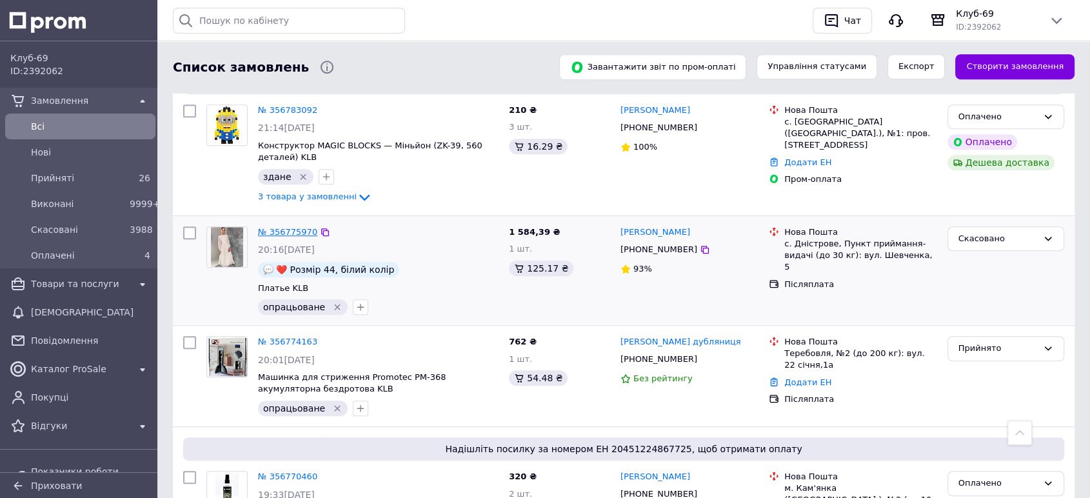
click at [294, 227] on link "№ 356775970" at bounding box center [287, 232] width 59 height 10
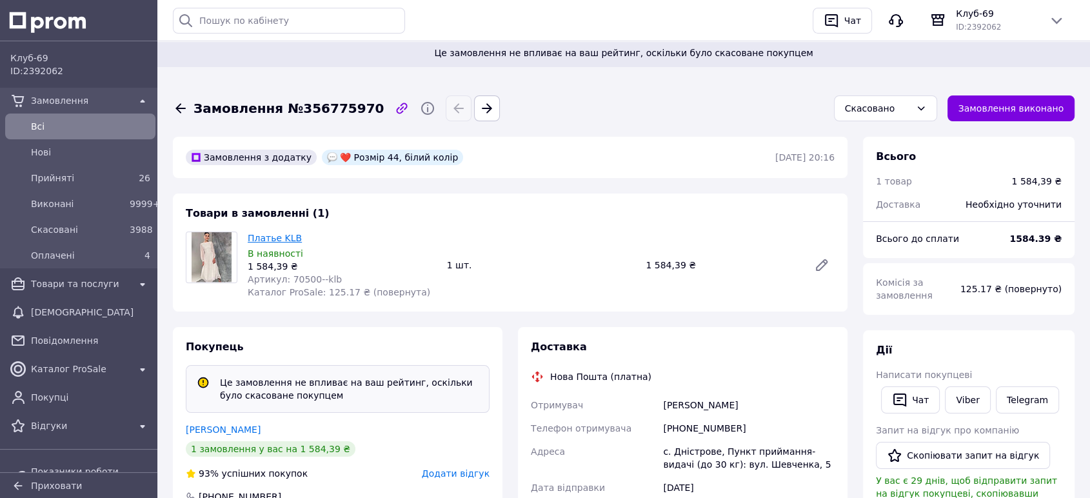
click at [276, 233] on link "Платье KLB" at bounding box center [275, 238] width 54 height 10
click at [75, 118] on div "Всi" at bounding box center [90, 126] width 125 height 18
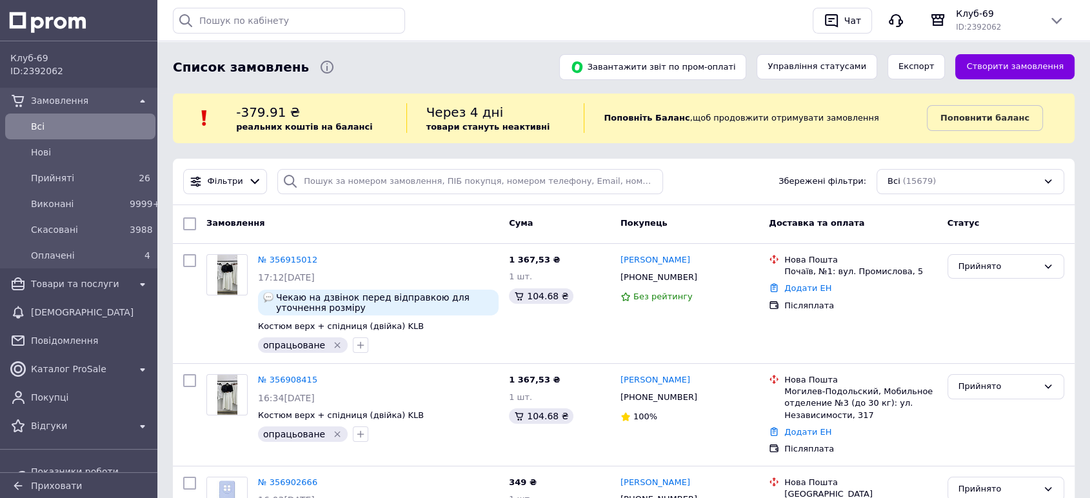
scroll to position [358, 0]
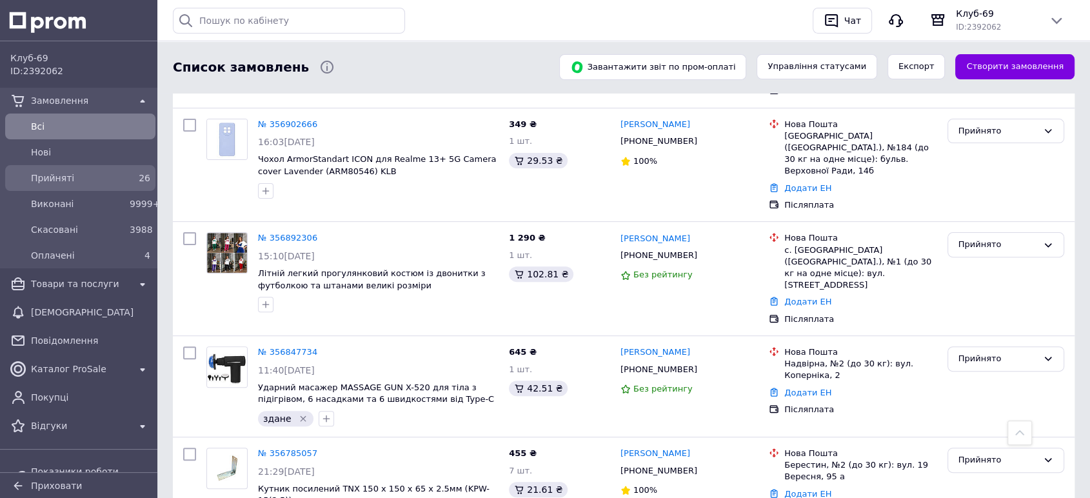
click at [81, 180] on span "Прийняті" at bounding box center [78, 178] width 94 height 13
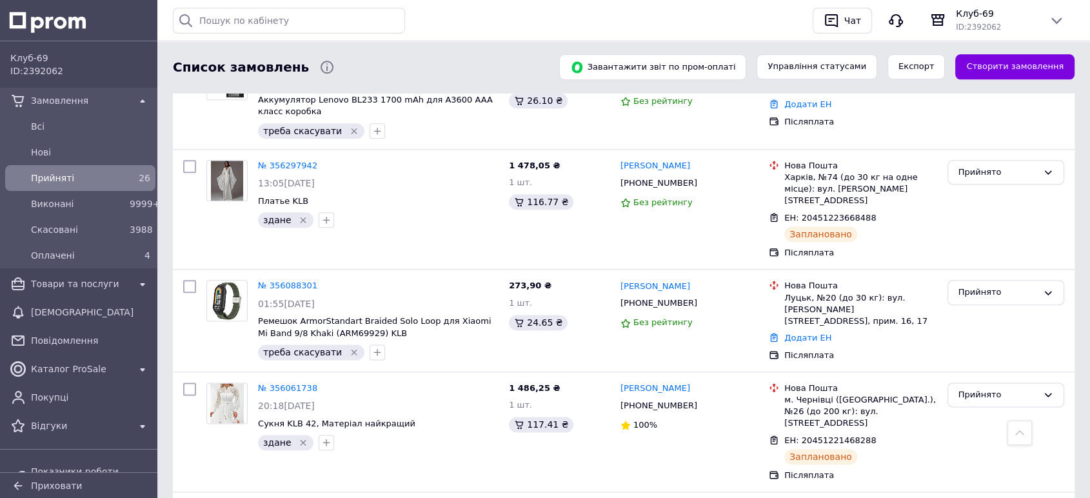
scroll to position [1553, 0]
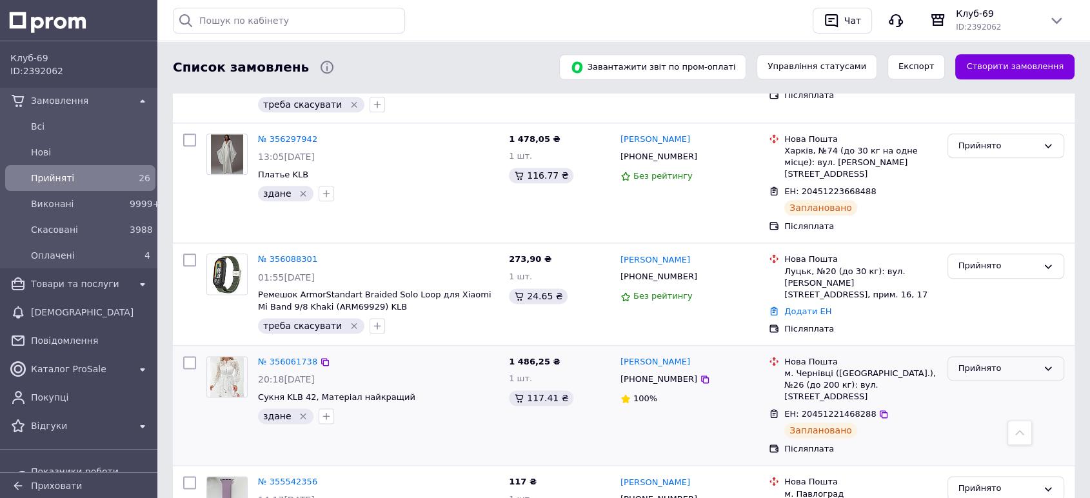
click at [971, 362] on div "Прийнято" at bounding box center [998, 369] width 79 height 14
click at [879, 409] on icon at bounding box center [884, 414] width 10 height 10
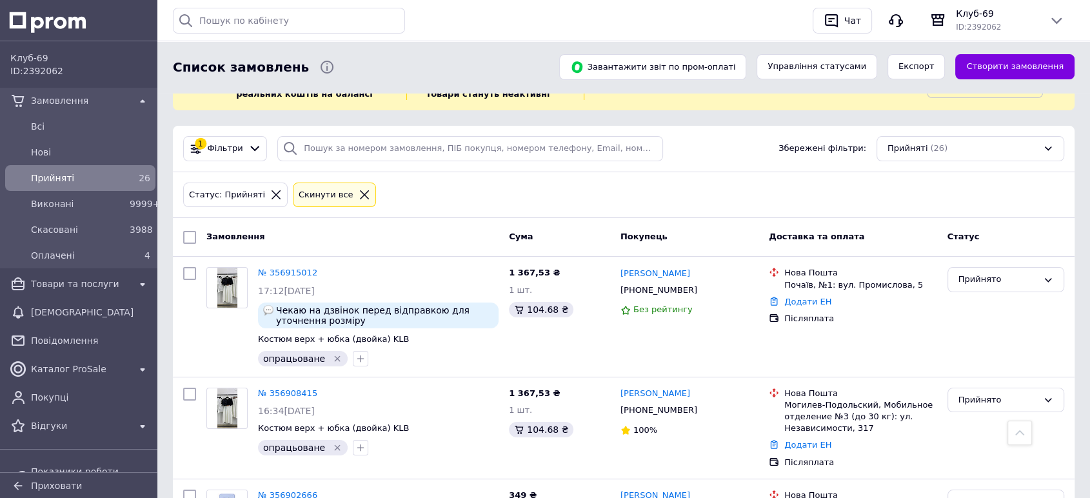
scroll to position [0, 0]
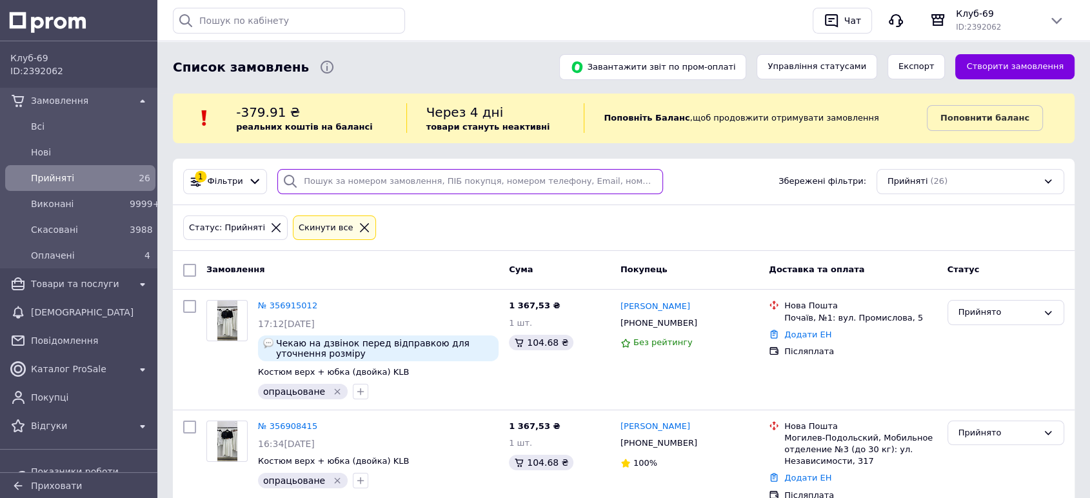
click at [356, 181] on input "search" at bounding box center [470, 181] width 386 height 25
paste input "Нова Пошта, м. Чернівці (Чернівецька обл.), Поштомат №36212: вул. Хотинська, 73…"
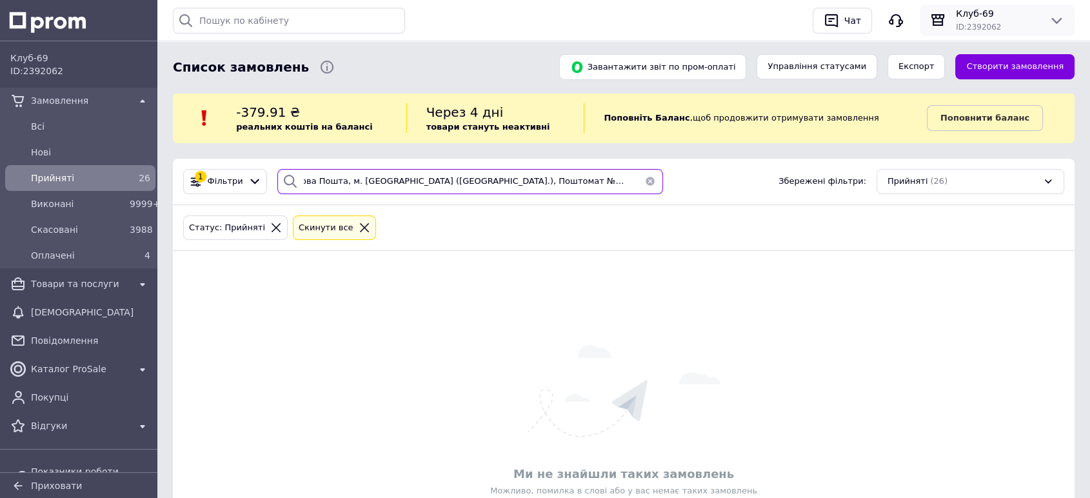
type input "Нова Пошта, м. Чернівці (Чернівецька обл.), Поштомат №36212: вул. Хотинська, 73…"
click at [970, 26] on span "ID: 2392062" at bounding box center [978, 27] width 45 height 9
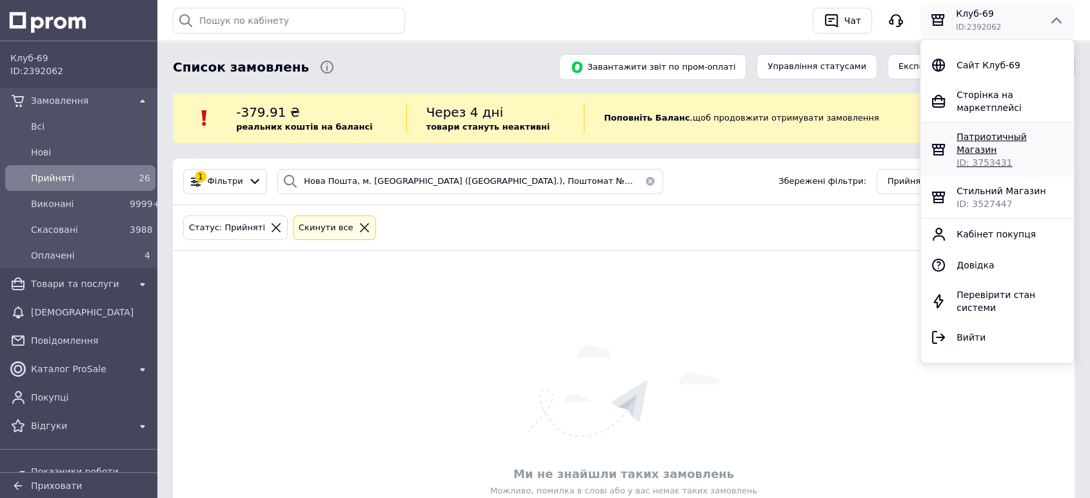
click at [969, 132] on span "Патриотичный Магазин" at bounding box center [992, 143] width 70 height 23
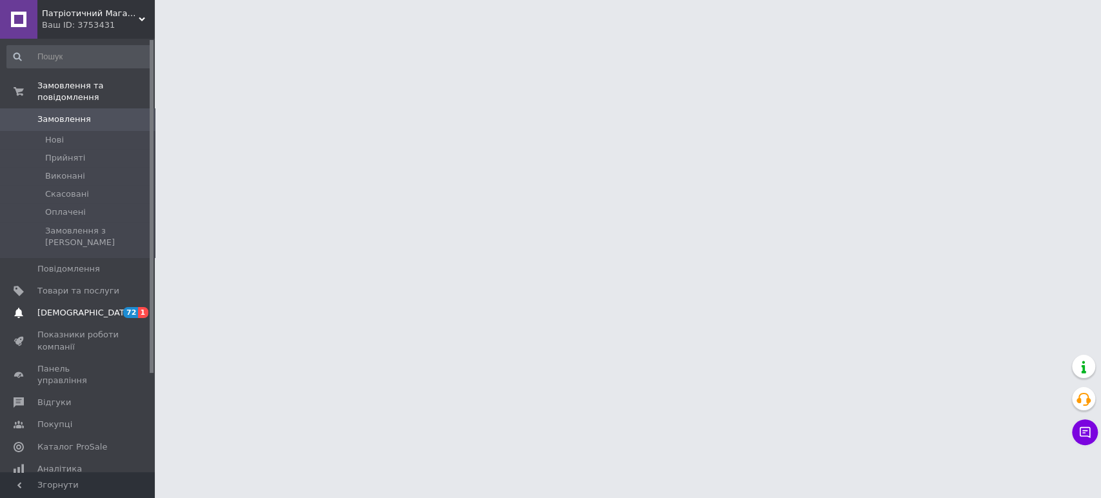
click at [81, 307] on span "[DEMOGRAPHIC_DATA]" at bounding box center [84, 313] width 95 height 12
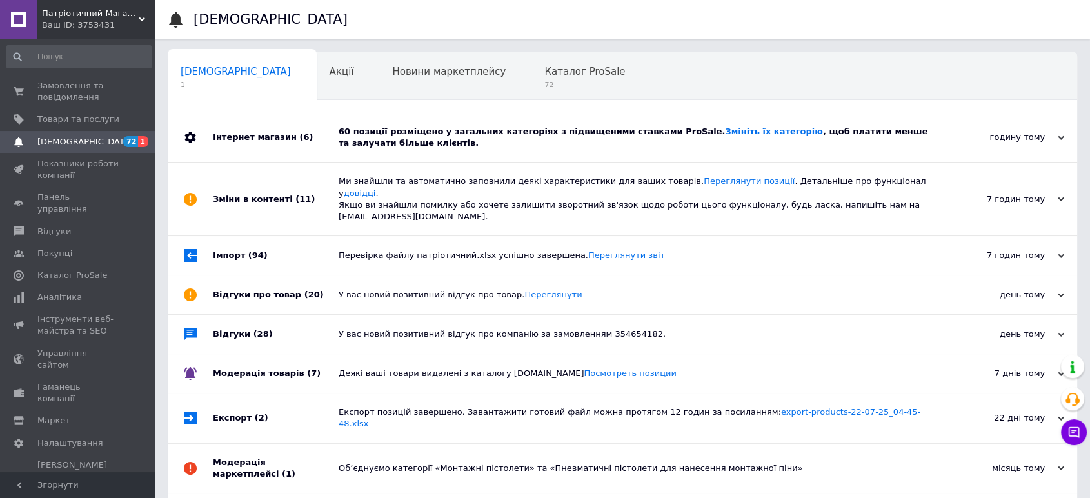
click at [913, 135] on div "60 позиції розміщено у загальних категоріях з підвищеними ставками ProSale. Змі…" at bounding box center [637, 137] width 597 height 23
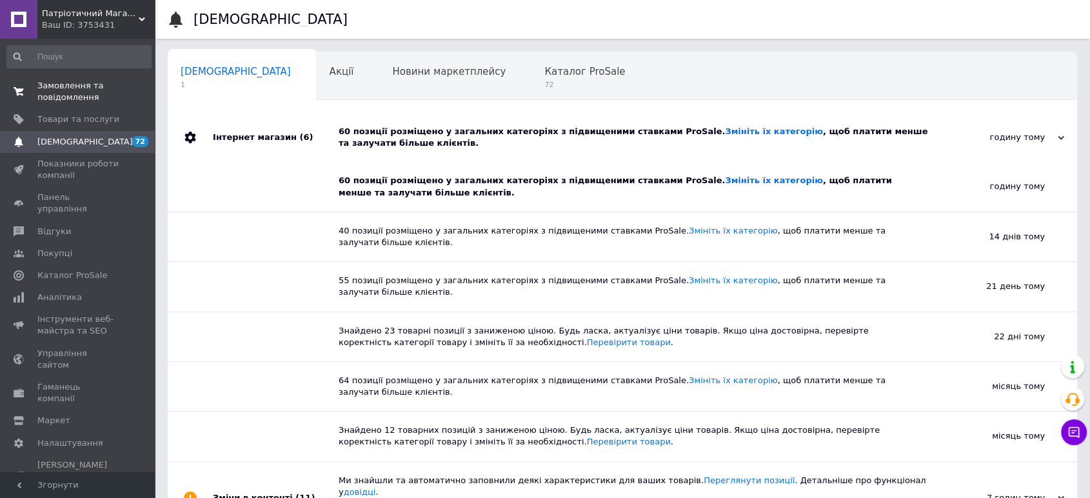
click at [56, 83] on span "Замовлення та повідомлення" at bounding box center [78, 91] width 82 height 23
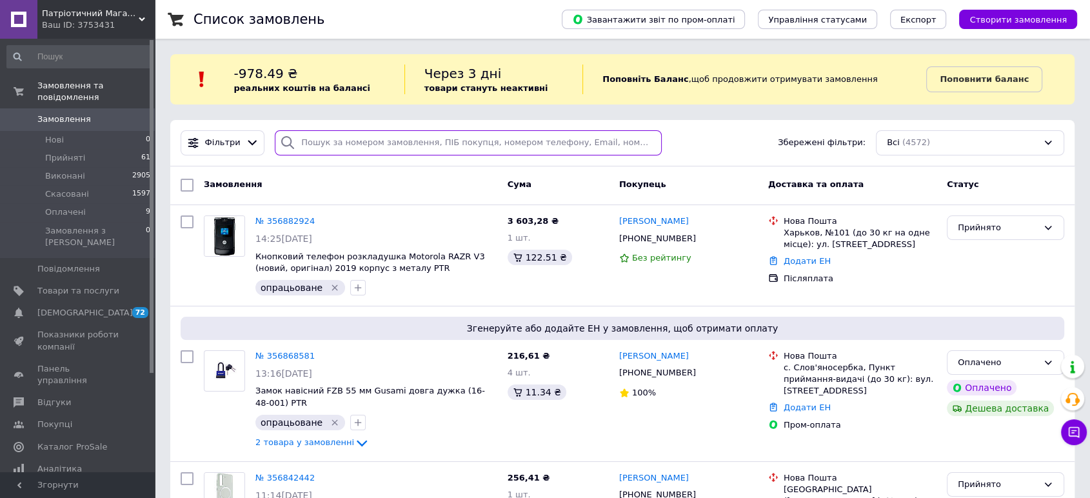
click at [377, 150] on input "search" at bounding box center [468, 142] width 387 height 25
paste input "Нова Пошта, м. Чернівці (Чернівецька обл.), Поштомат №36212: вул. Хотинська, 73…"
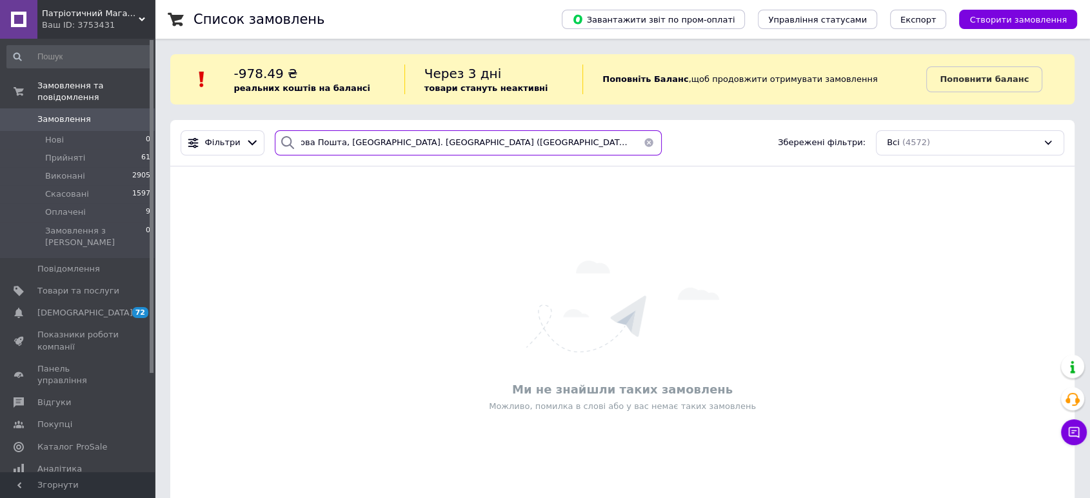
type input "Нова Пошта, м. Чернівці (Чернівецька обл.), Поштомат №36212: вул. Хотинська, 73…"
click at [135, 14] on span "Патріотичний Магазин" at bounding box center [90, 14] width 97 height 12
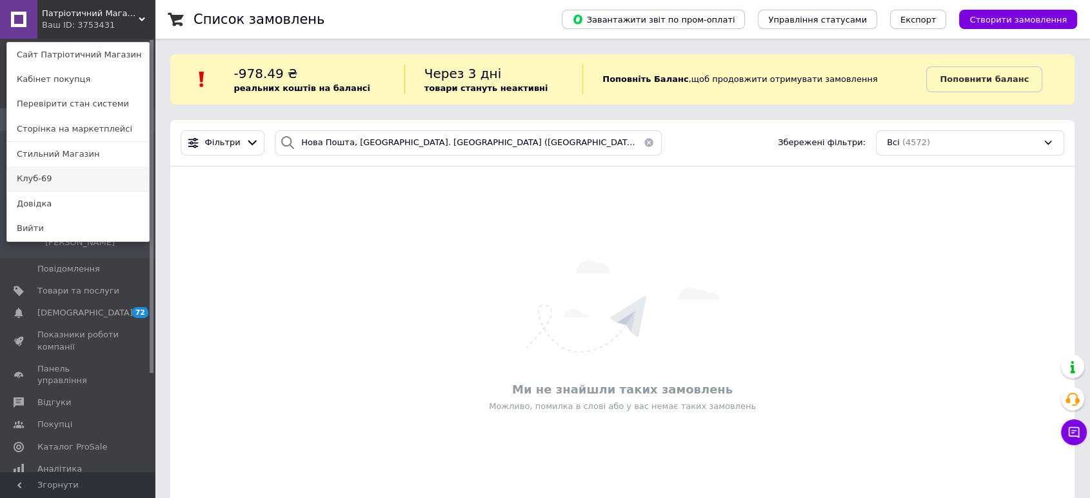
click at [57, 176] on link "Клуб-69" at bounding box center [78, 178] width 142 height 25
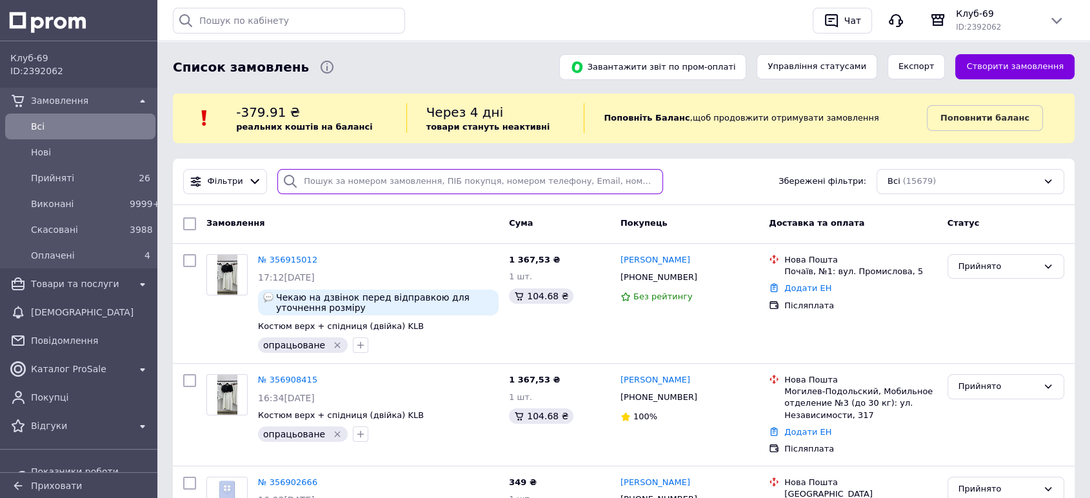
click at [357, 185] on input "search" at bounding box center [470, 181] width 386 height 25
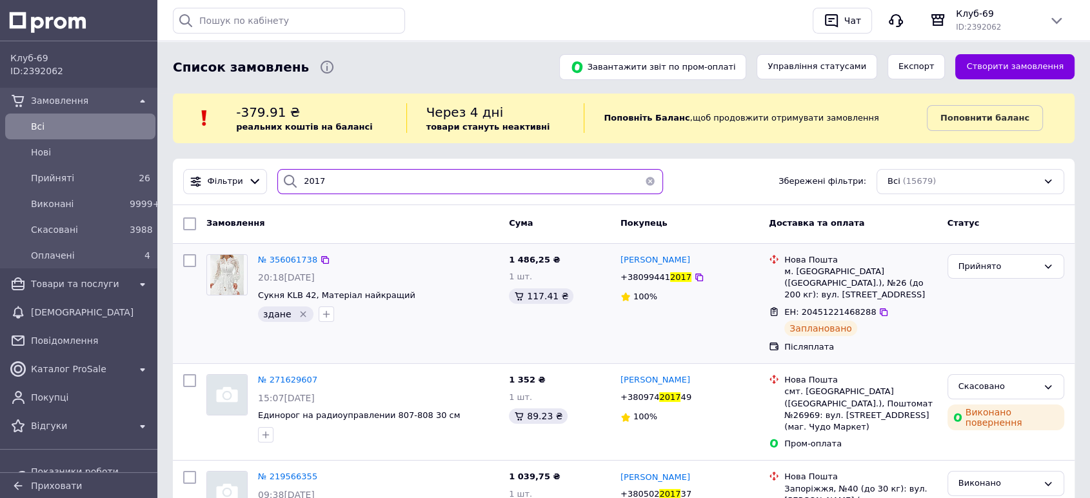
type input "2017"
click at [281, 252] on div "№ 356061738 20:18[DATE] Сукня KLB 42, Матеріал найкращий здане" at bounding box center [378, 288] width 251 height 78
click at [285, 257] on span "№ 356061738" at bounding box center [287, 260] width 59 height 10
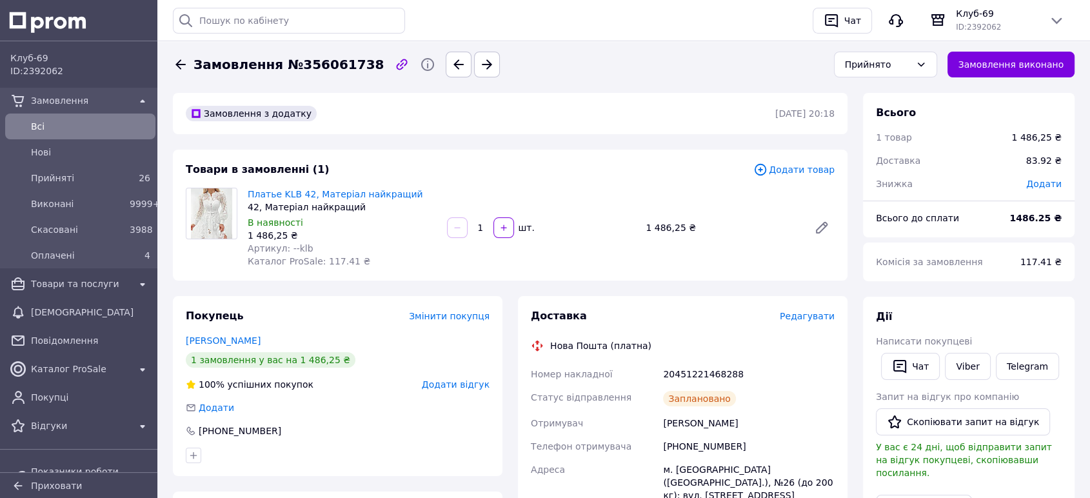
click at [827, 315] on span "Редагувати" at bounding box center [807, 316] width 55 height 10
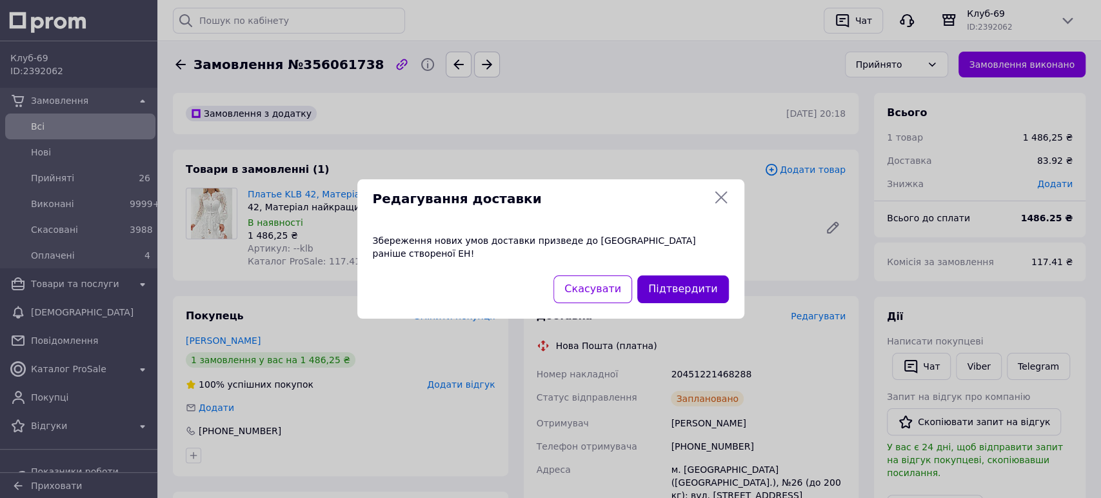
click at [676, 281] on button "Підтвердити" at bounding box center [682, 290] width 91 height 28
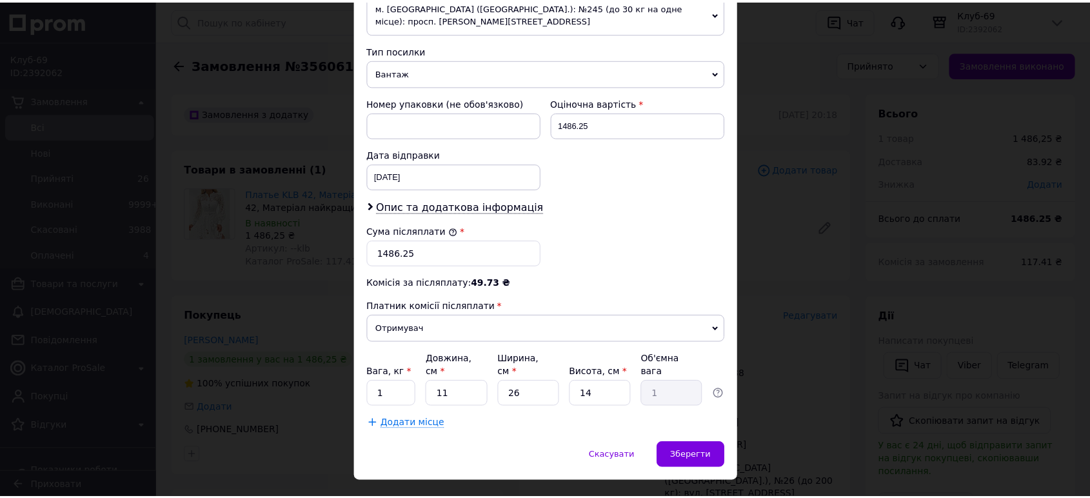
scroll to position [484, 0]
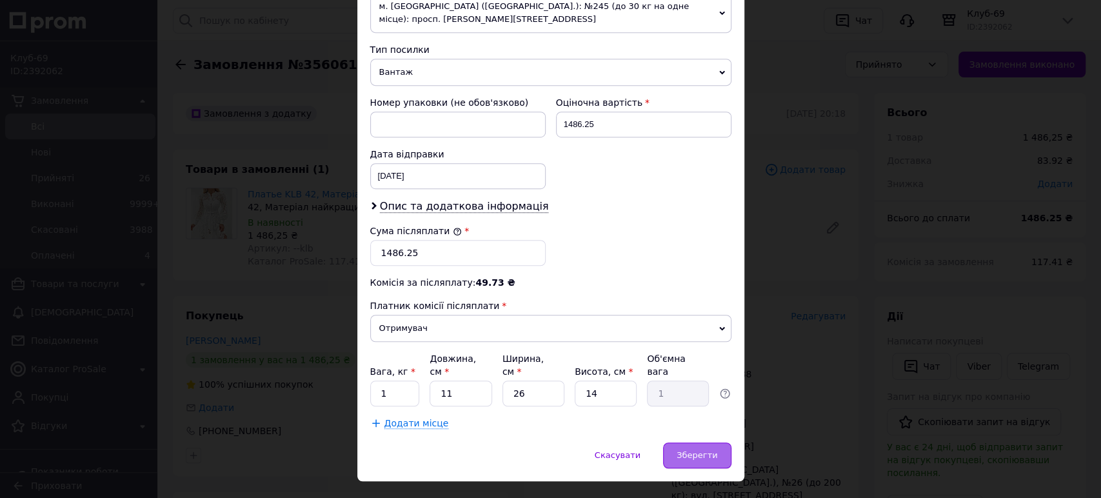
click at [692, 450] on span "Зберегти" at bounding box center [697, 455] width 41 height 10
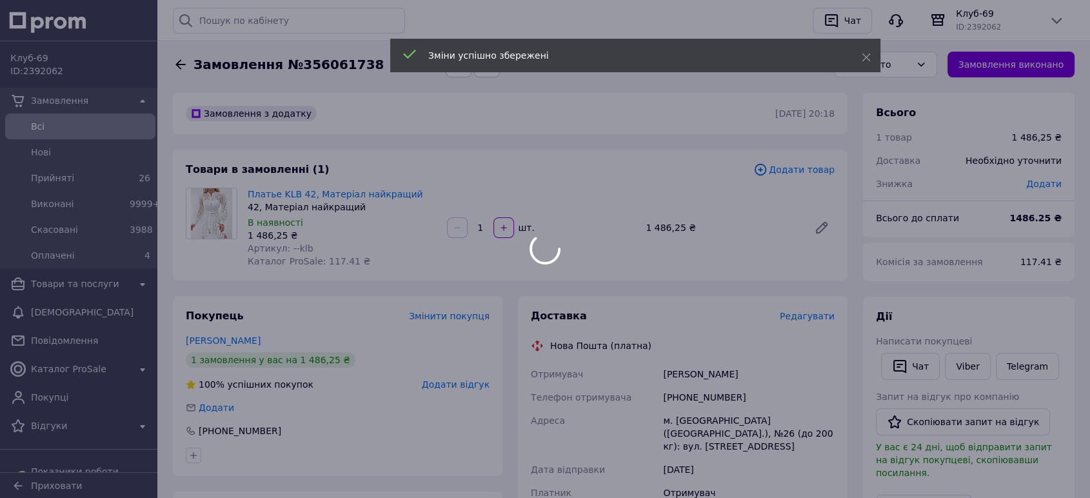
scroll to position [119, 0]
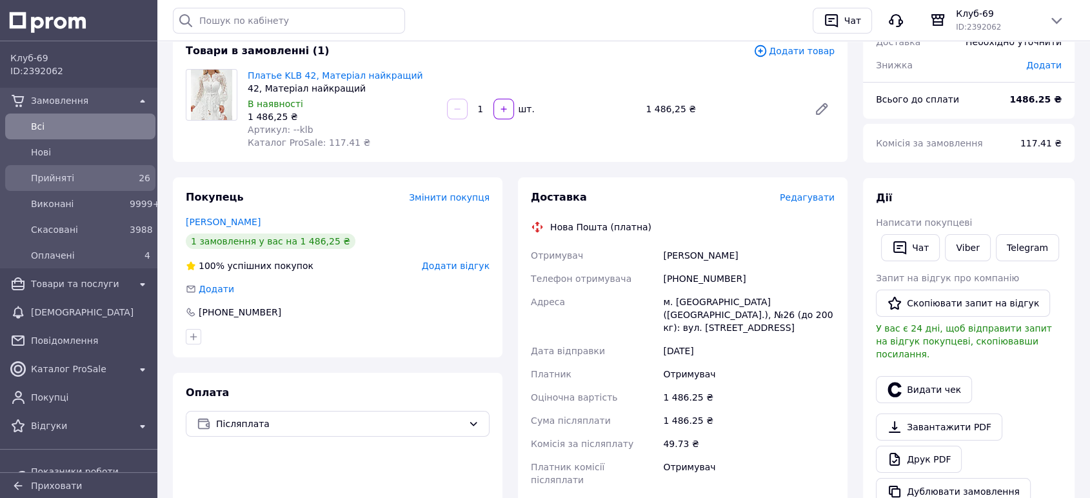
click at [79, 185] on div "Прийняті" at bounding box center [77, 178] width 99 height 18
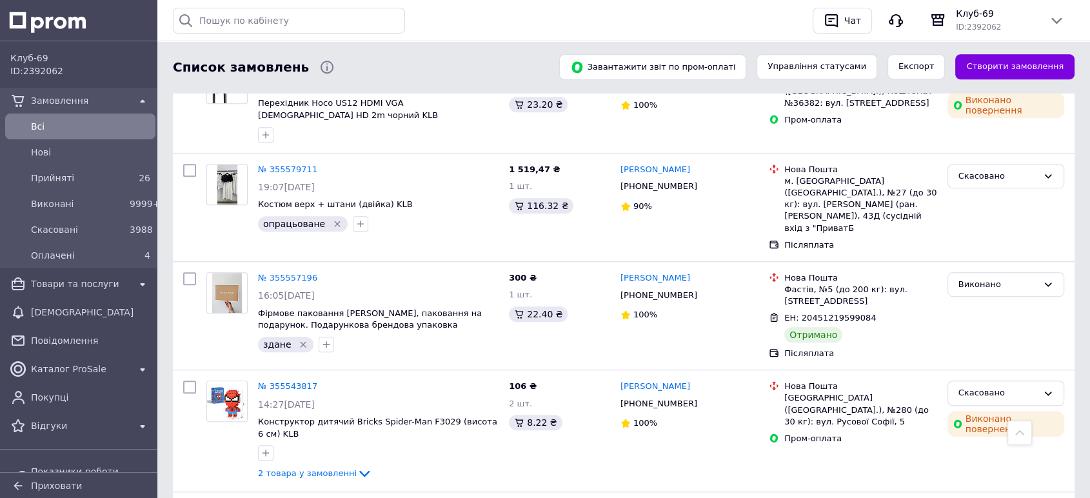
scroll to position [5616, 0]
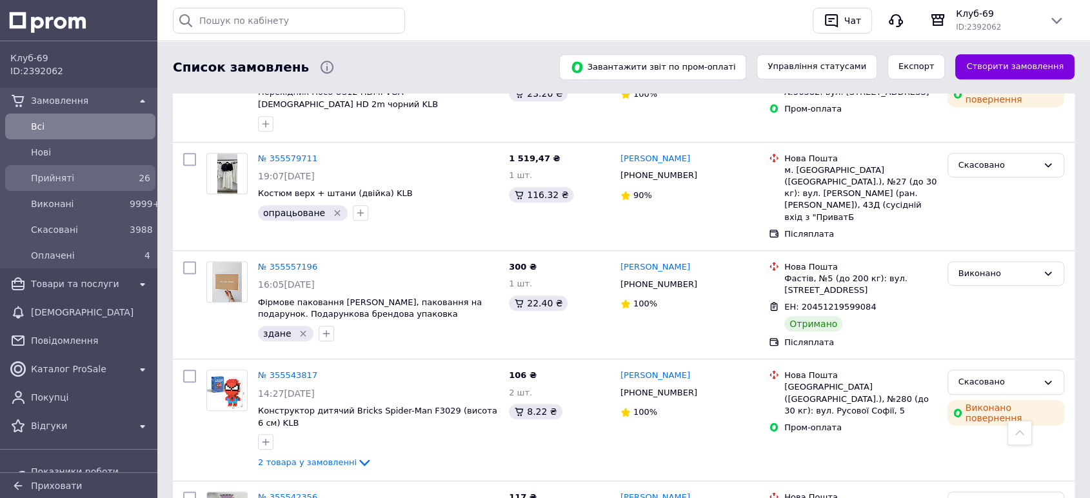
click at [76, 175] on span "Прийняті" at bounding box center [78, 178] width 94 height 13
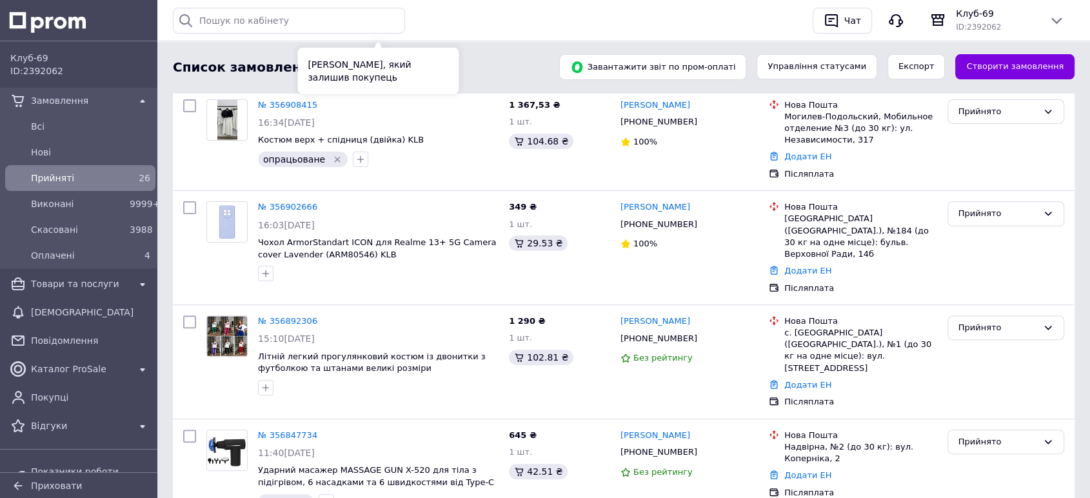
scroll to position [358, 0]
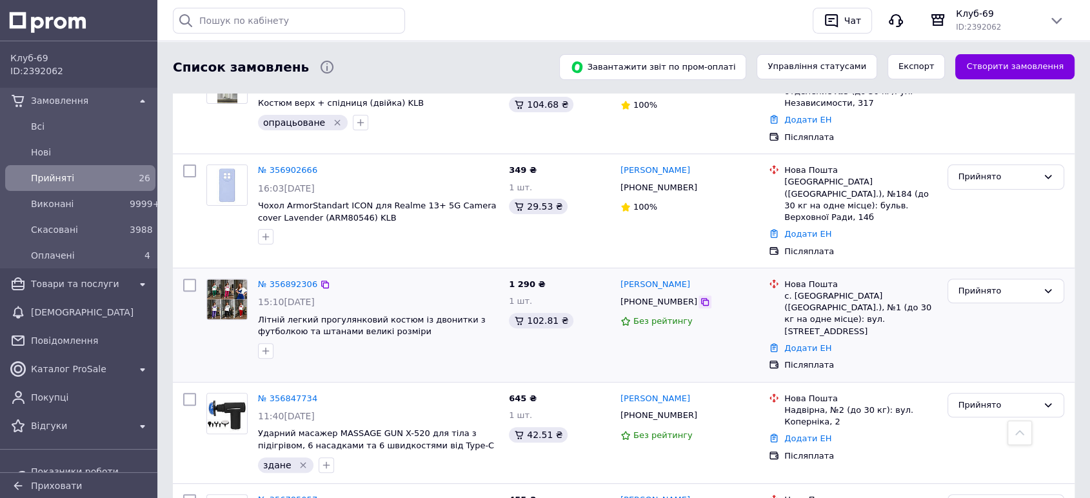
click at [700, 297] on icon at bounding box center [705, 302] width 10 height 10
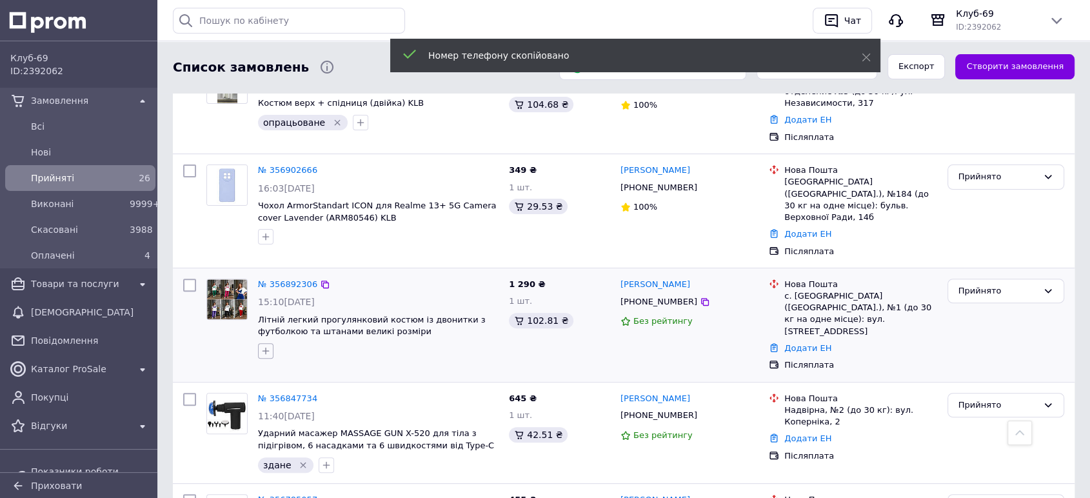
click at [270, 346] on icon "button" at bounding box center [266, 351] width 10 height 10
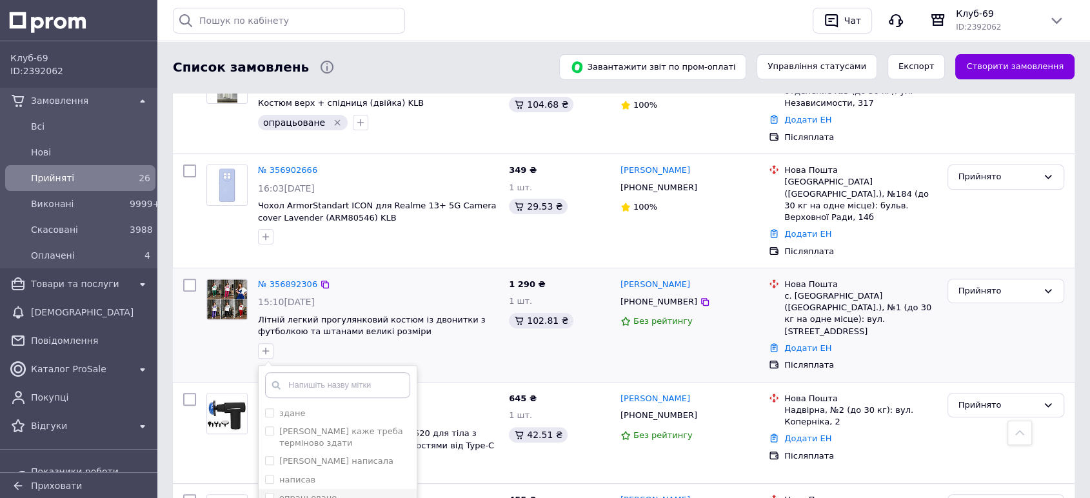
click at [268, 492] on label "опрацьоване" at bounding box center [301, 498] width 72 height 12
click at [268, 493] on input "опрацьоване" at bounding box center [269, 497] width 8 height 8
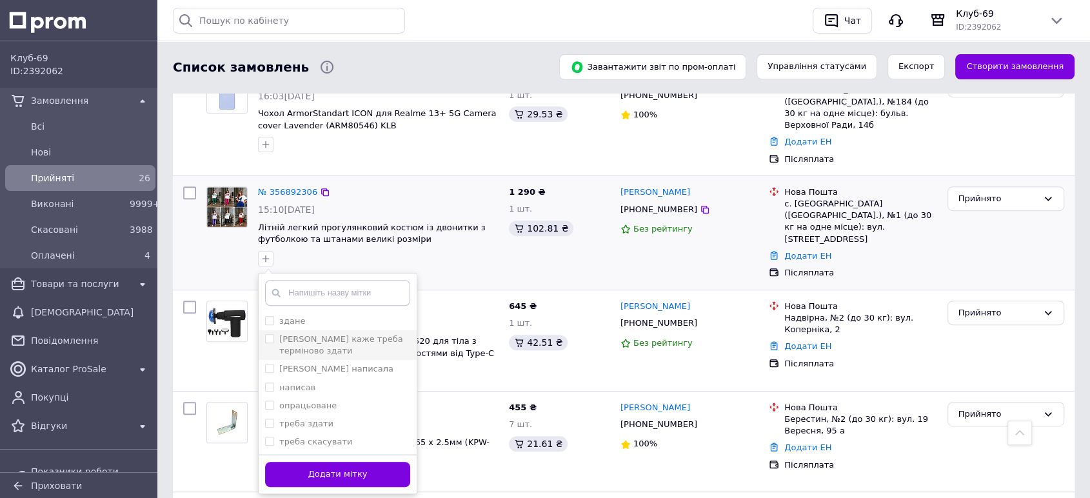
scroll to position [477, 0]
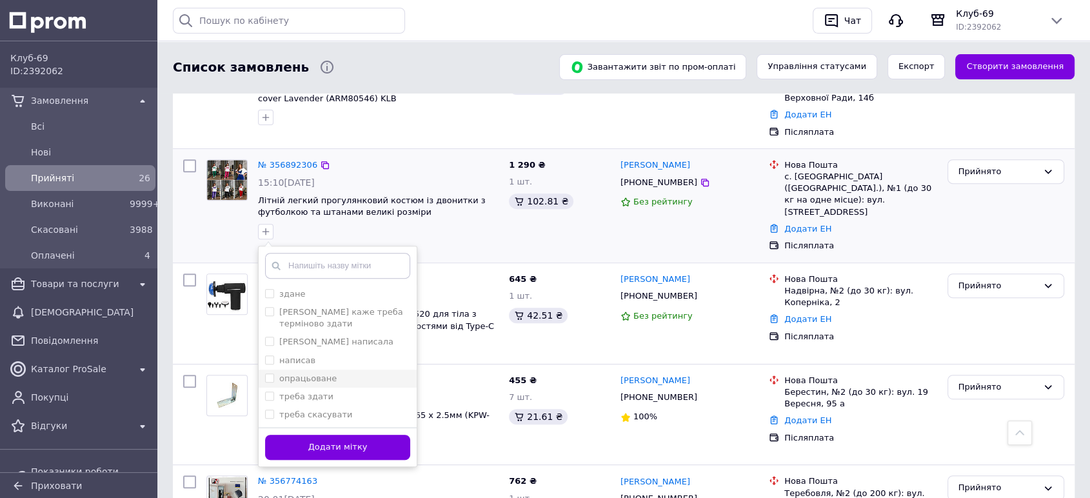
click at [265, 374] on input "опрацьоване" at bounding box center [269, 378] width 8 height 8
checkbox input "true"
click at [335, 447] on div "Додати мітку" at bounding box center [338, 446] width 158 height 39
click at [334, 441] on button "Додати мітку" at bounding box center [337, 447] width 145 height 25
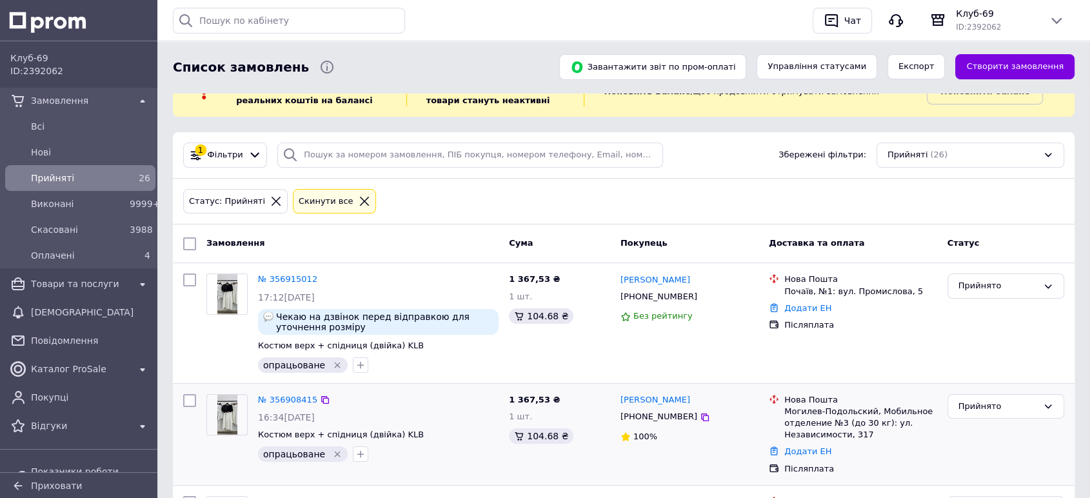
scroll to position [0, 0]
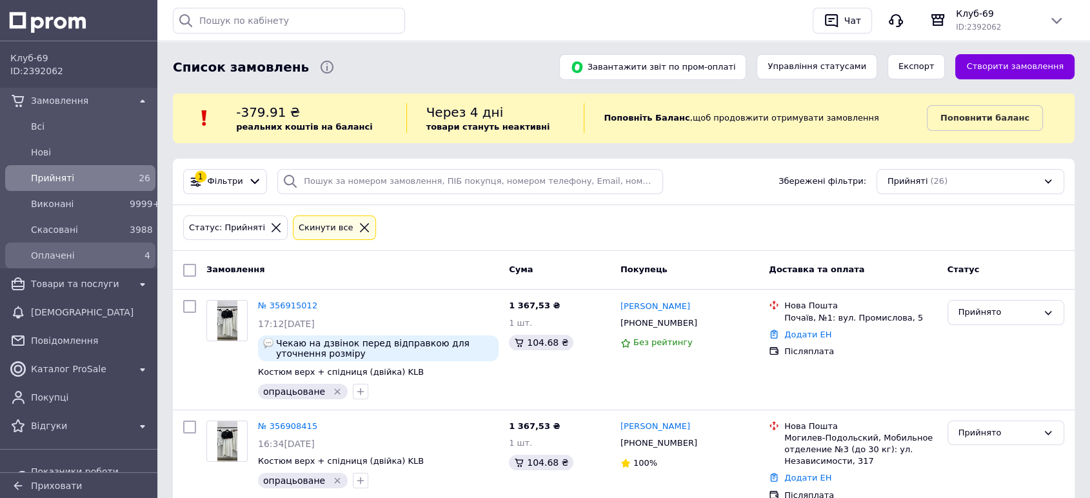
click at [71, 252] on span "Оплачені" at bounding box center [78, 255] width 94 height 13
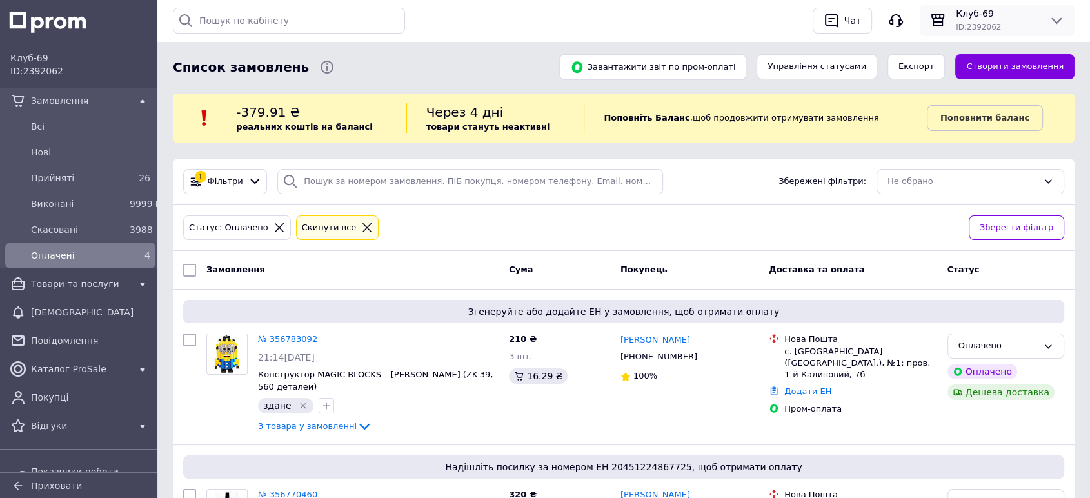
click at [961, 23] on span "ID: 2392062" at bounding box center [978, 27] width 45 height 9
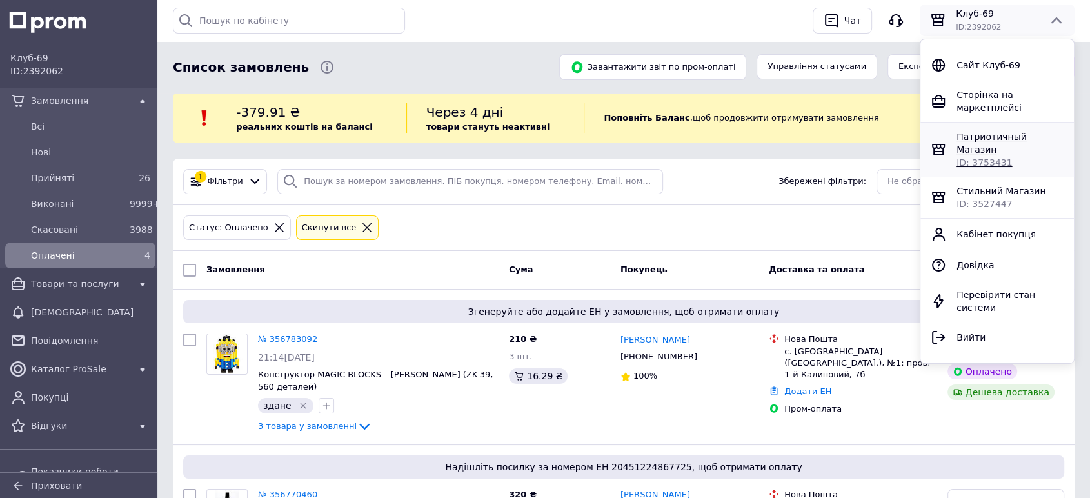
click at [962, 157] on span "ID: 3753431" at bounding box center [984, 162] width 55 height 10
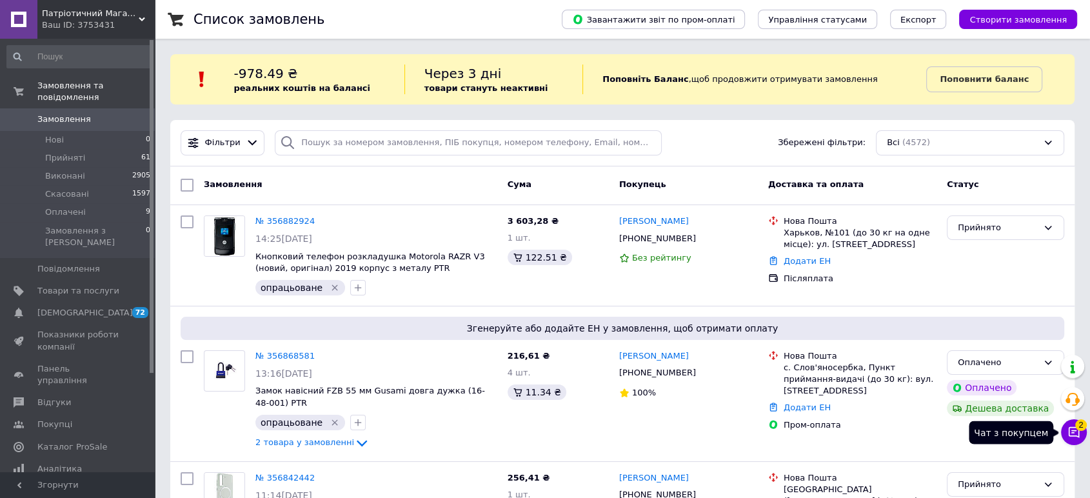
click at [1081, 427] on span "2" at bounding box center [1082, 422] width 12 height 12
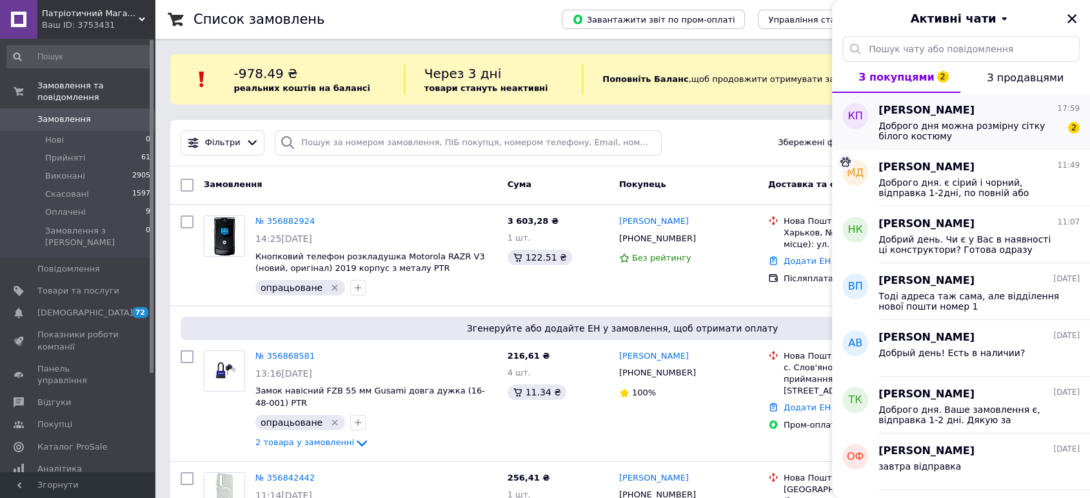
click at [990, 134] on span "Доброго дня можна розмірну сітку білого костюму" at bounding box center [970, 131] width 183 height 21
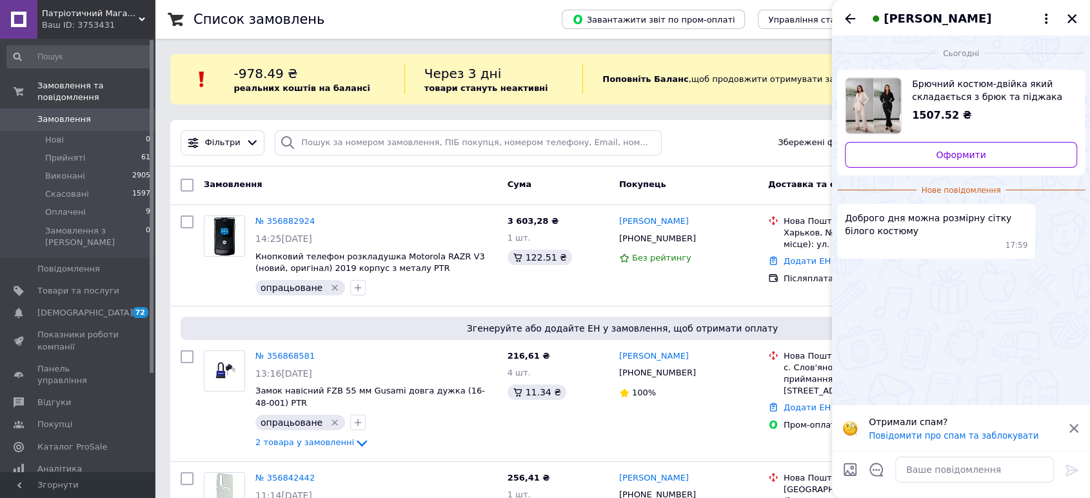
click at [957, 94] on span "Брючний костюм-двійка який складається з брюк та піджака з якісної тканини кост…" at bounding box center [989, 90] width 155 height 26
click at [115, 9] on span "Патріотичний Магазин" at bounding box center [90, 14] width 97 height 12
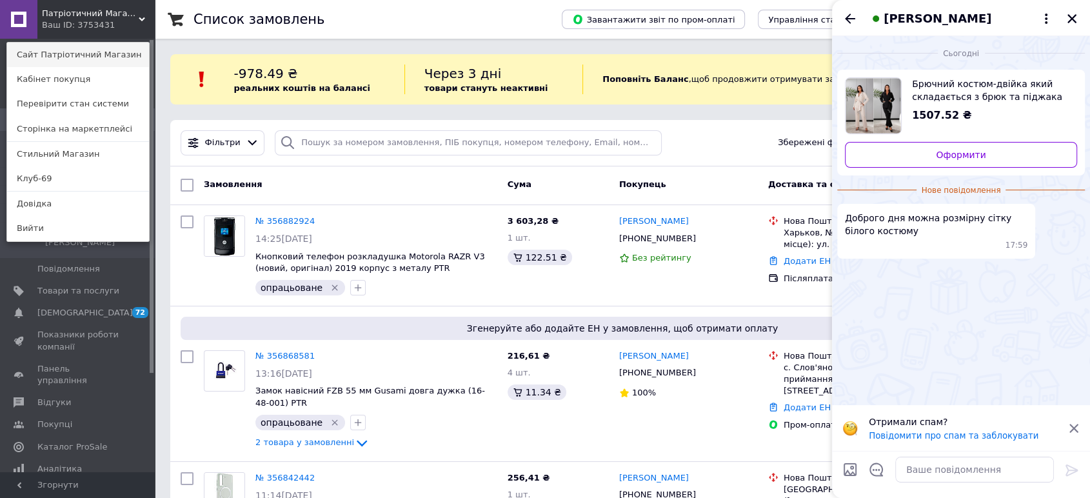
click at [81, 51] on link "Сайт Патріотичний Магазин" at bounding box center [78, 55] width 142 height 25
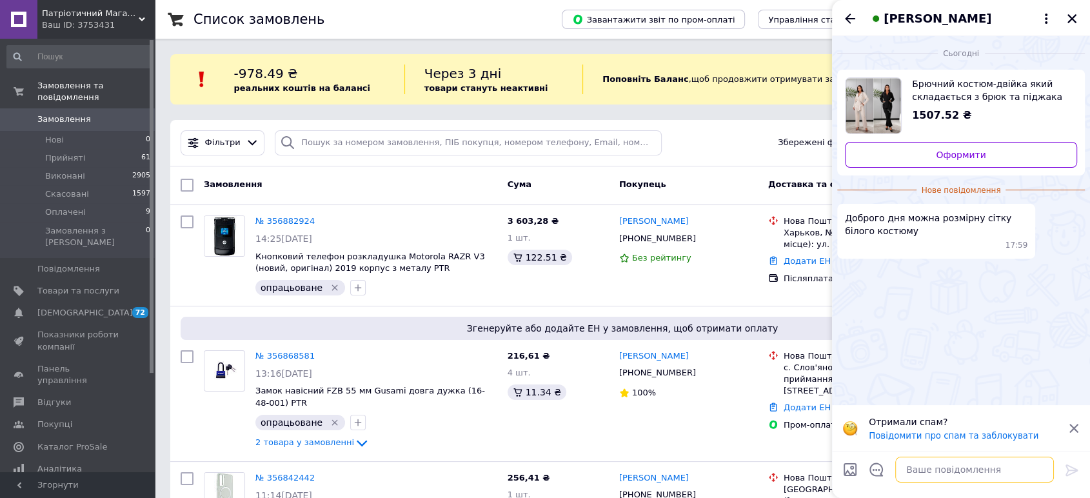
click at [932, 475] on textarea at bounding box center [975, 470] width 159 height 26
paste textarea "По зовнішньому шву: 105 см (48-50), 107 см (52-54), 108 см (56-58). По внутрішн…"
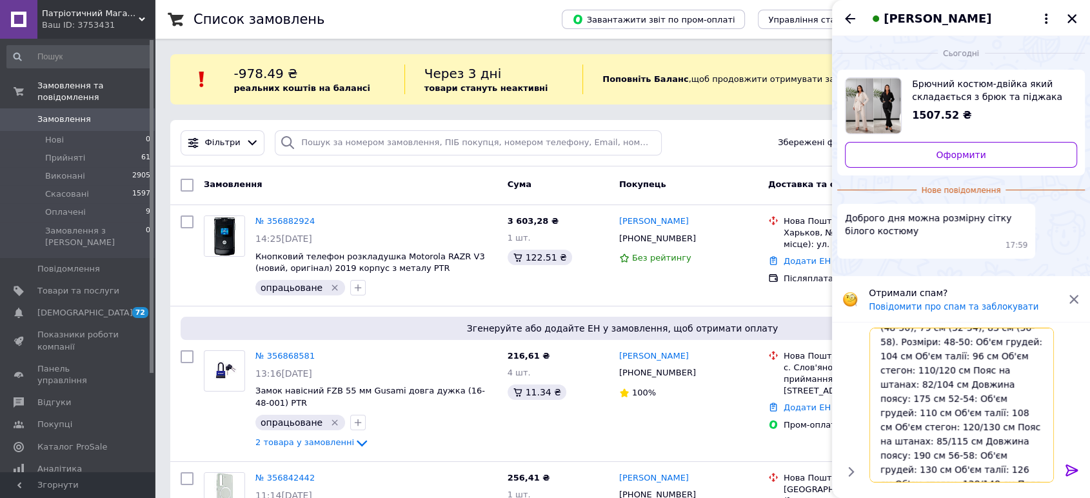
scroll to position [69, 0]
type textarea "По зовнішньому шву: 105 см (48-50), 107 см (52-54), 108 см (56-58). По внутрішн…"
click at [1077, 465] on icon at bounding box center [1072, 470] width 15 height 15
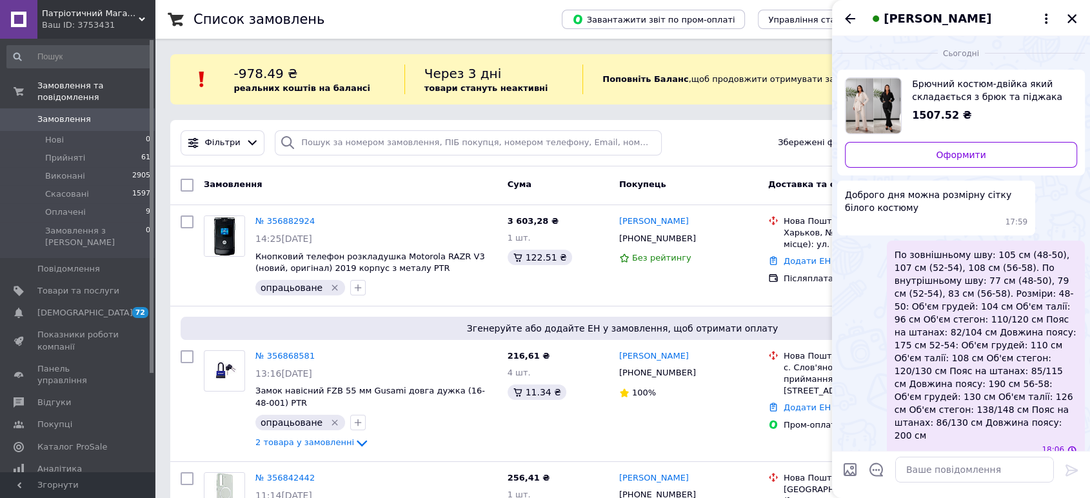
scroll to position [0, 0]
click at [114, 15] on span "Патріотичний Магазин" at bounding box center [90, 14] width 97 height 12
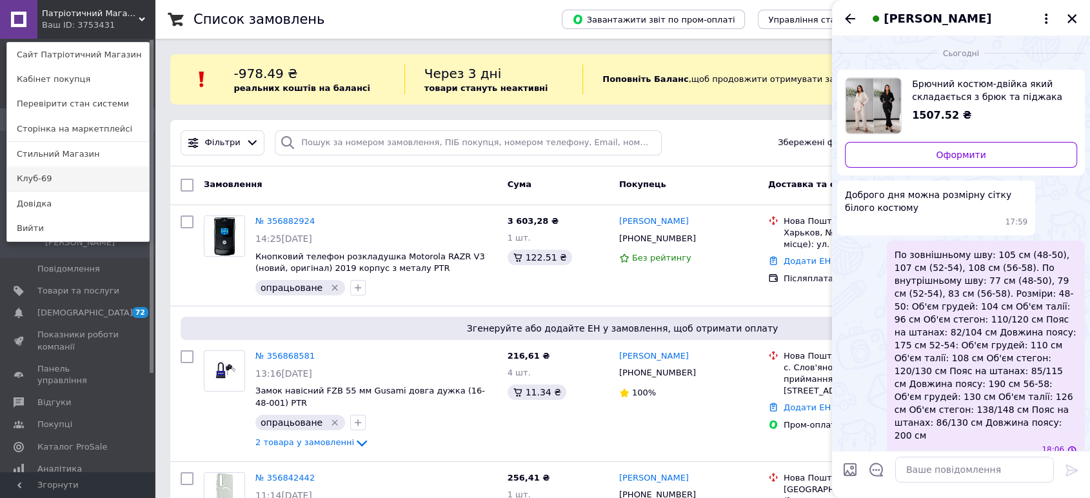
click at [64, 171] on link "Клуб-69" at bounding box center [78, 178] width 142 height 25
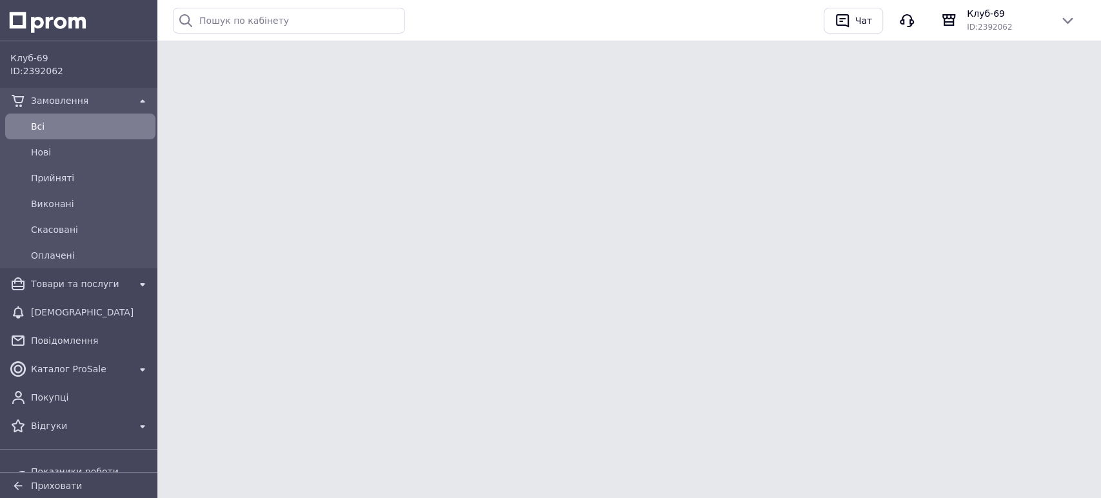
click at [1004, 15] on span "Клуб-69" at bounding box center [1008, 13] width 83 height 13
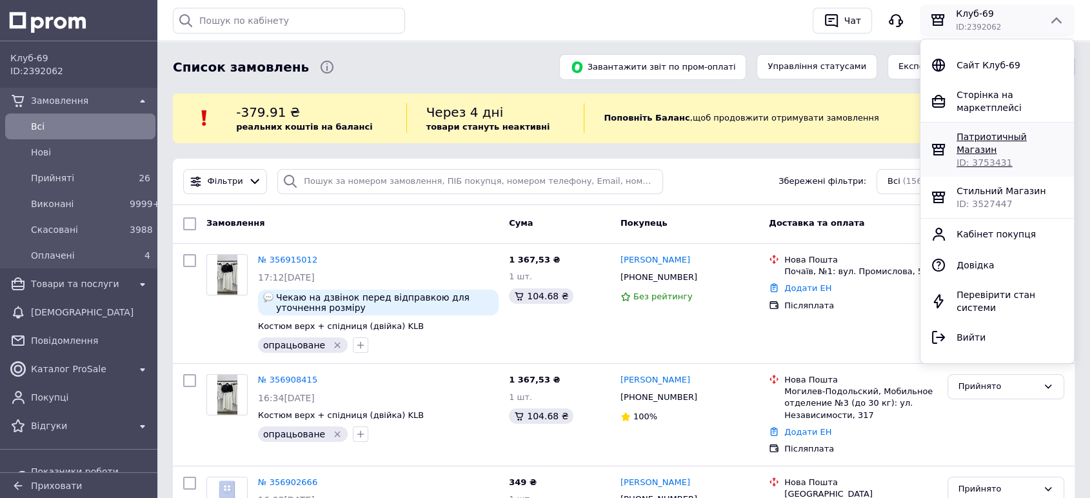
click at [991, 132] on span "Патриотичный Магазин" at bounding box center [992, 143] width 70 height 23
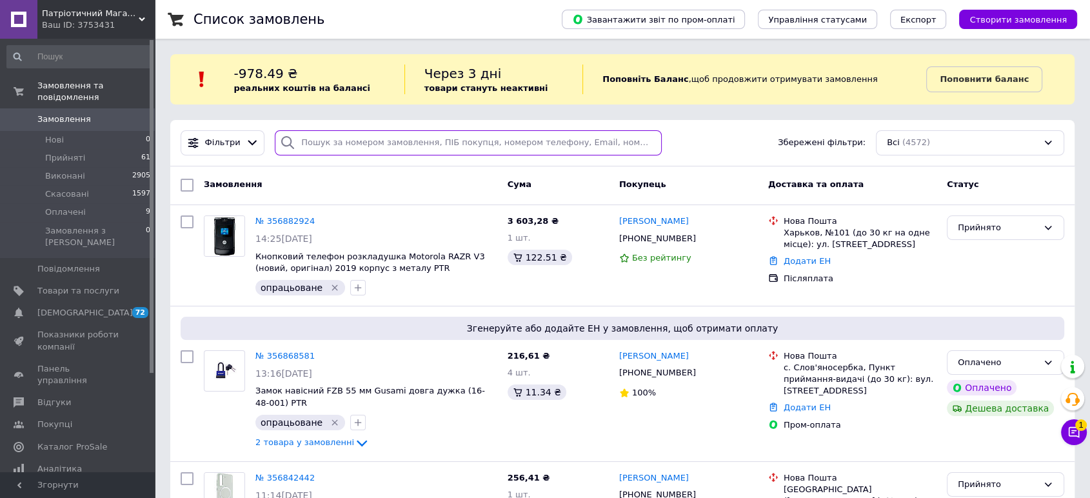
click at [334, 143] on input "search" at bounding box center [468, 142] width 387 height 25
paste input "[PHONE_NUMBER]"
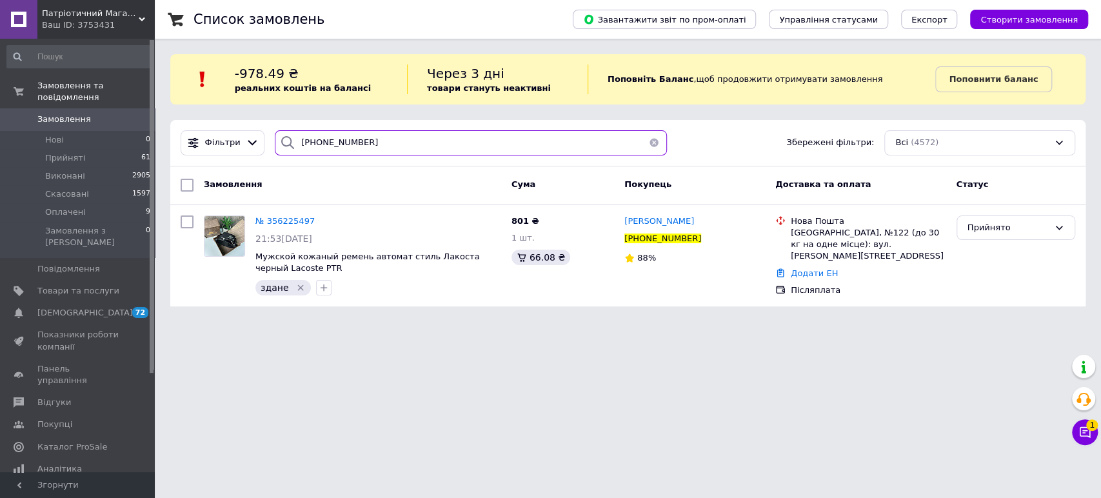
type input "[PHONE_NUMBER]"
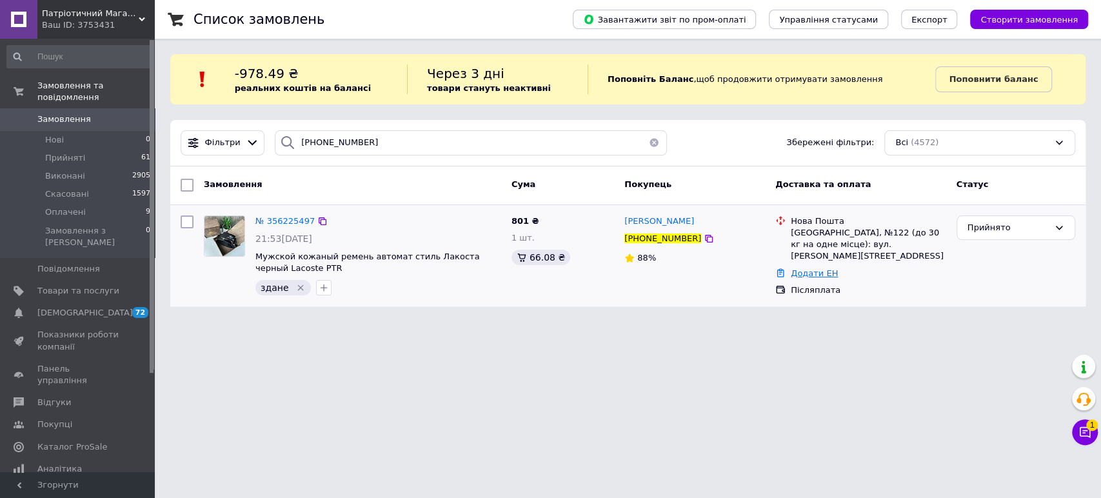
click at [813, 268] on link "Додати ЕН" at bounding box center [814, 273] width 47 height 10
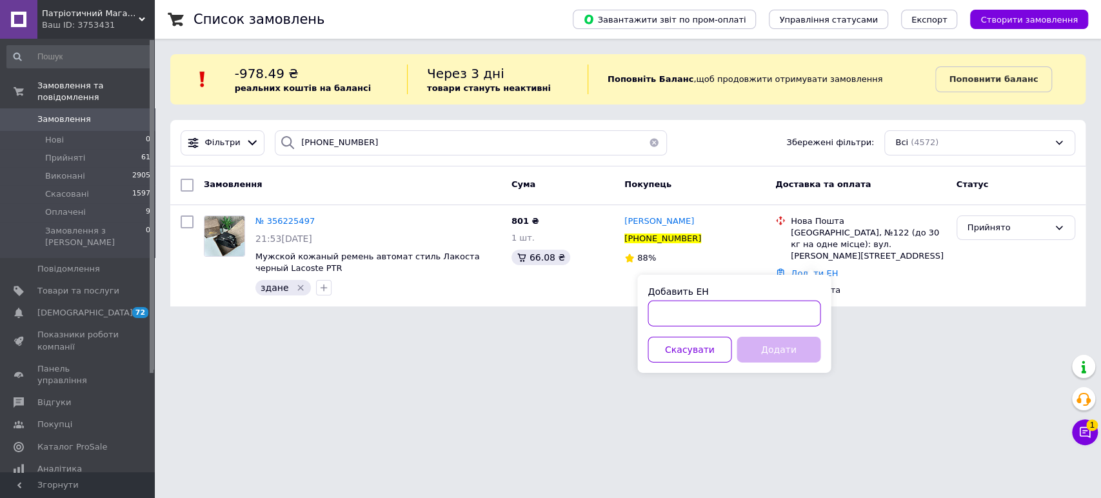
click at [740, 314] on input "Добавить ЕН" at bounding box center [734, 314] width 173 height 26
paste input "20451225070018"
type input "20451225070018"
click at [792, 352] on button "Додати" at bounding box center [779, 350] width 84 height 26
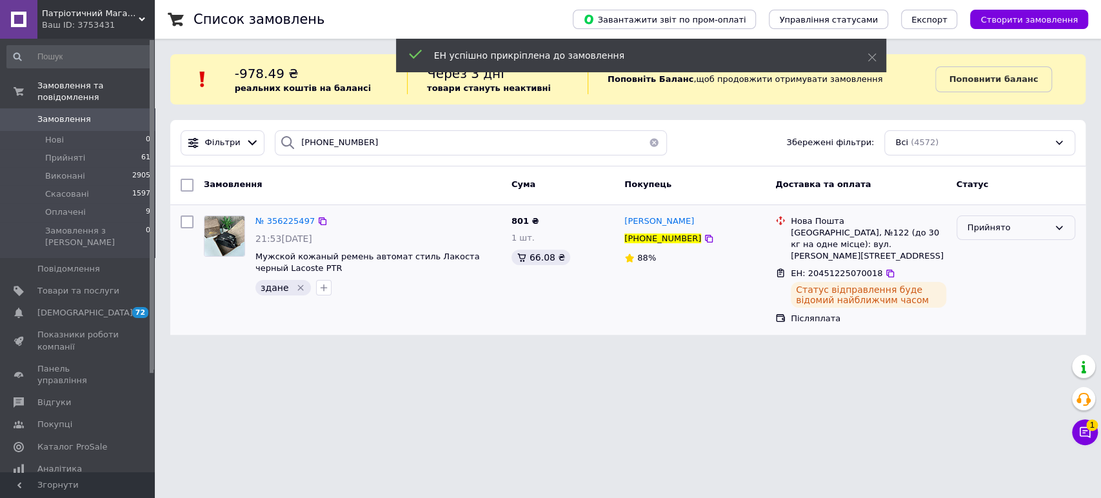
click at [985, 236] on div "Прийнято" at bounding box center [1016, 228] width 119 height 25
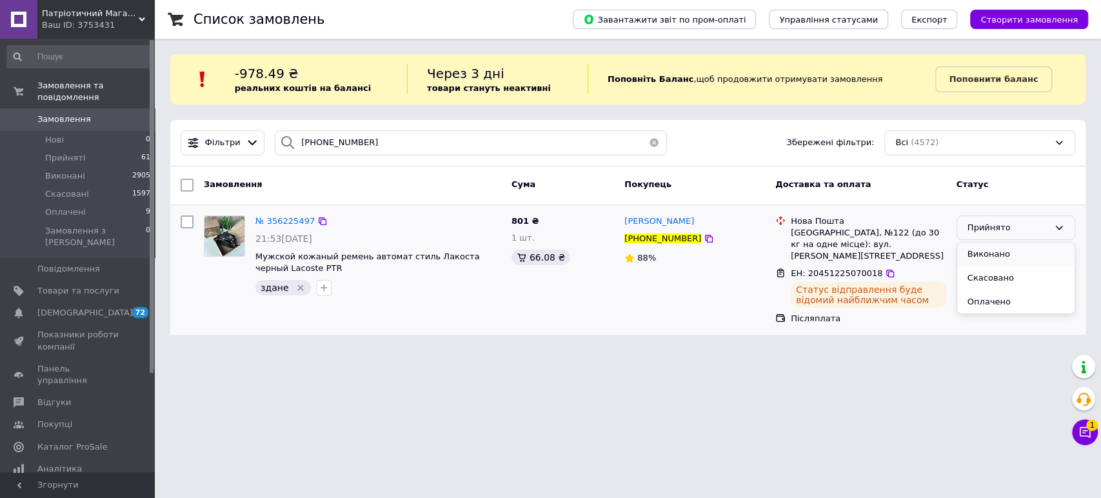
click at [992, 251] on li "Виконано" at bounding box center [1016, 255] width 117 height 24
